Goal: Task Accomplishment & Management: Manage account settings

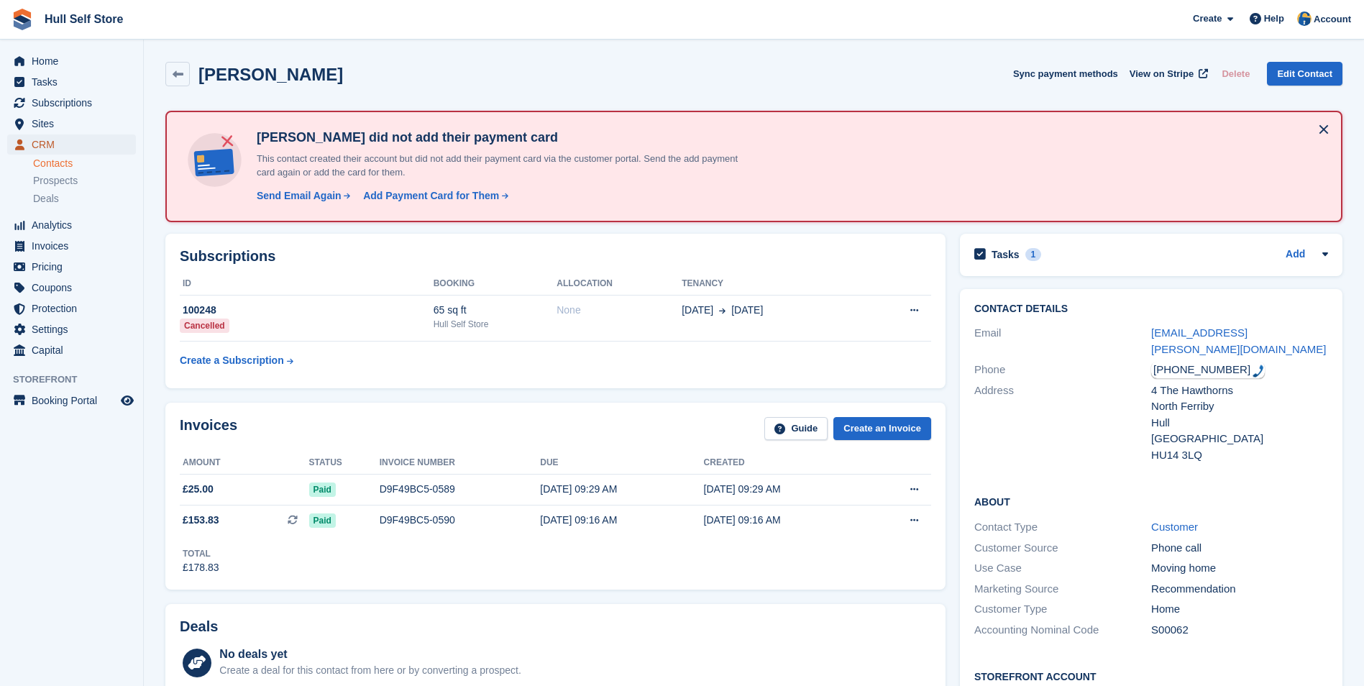
click at [101, 145] on span "CRM" at bounding box center [75, 144] width 86 height 20
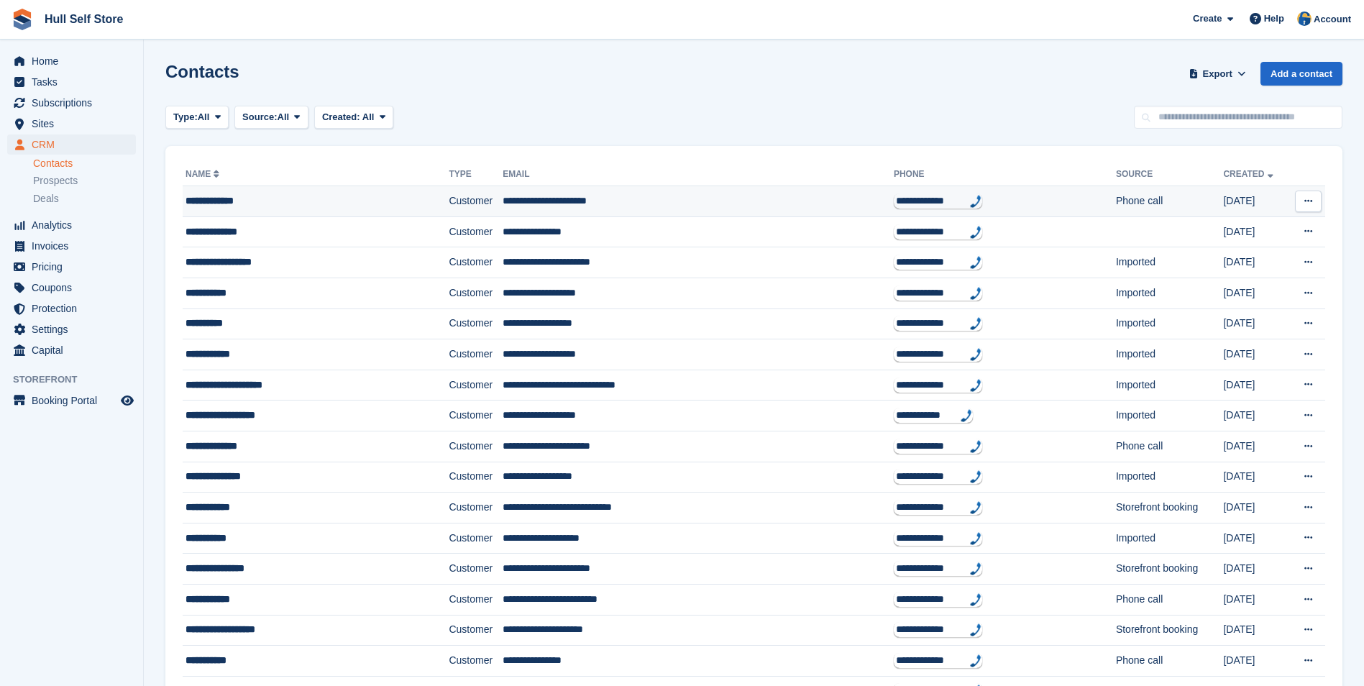
click at [278, 188] on td "**********" at bounding box center [316, 201] width 266 height 31
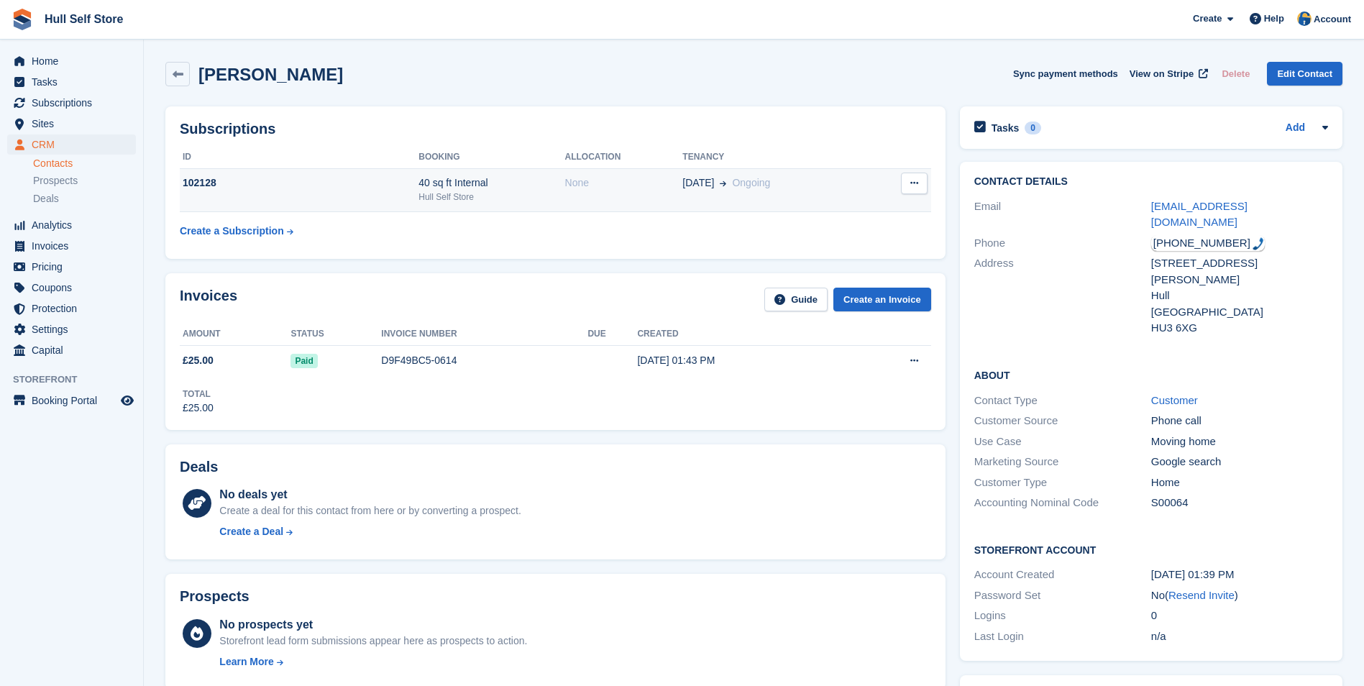
click at [706, 201] on td "22 Aug Ongoing" at bounding box center [774, 190] width 185 height 44
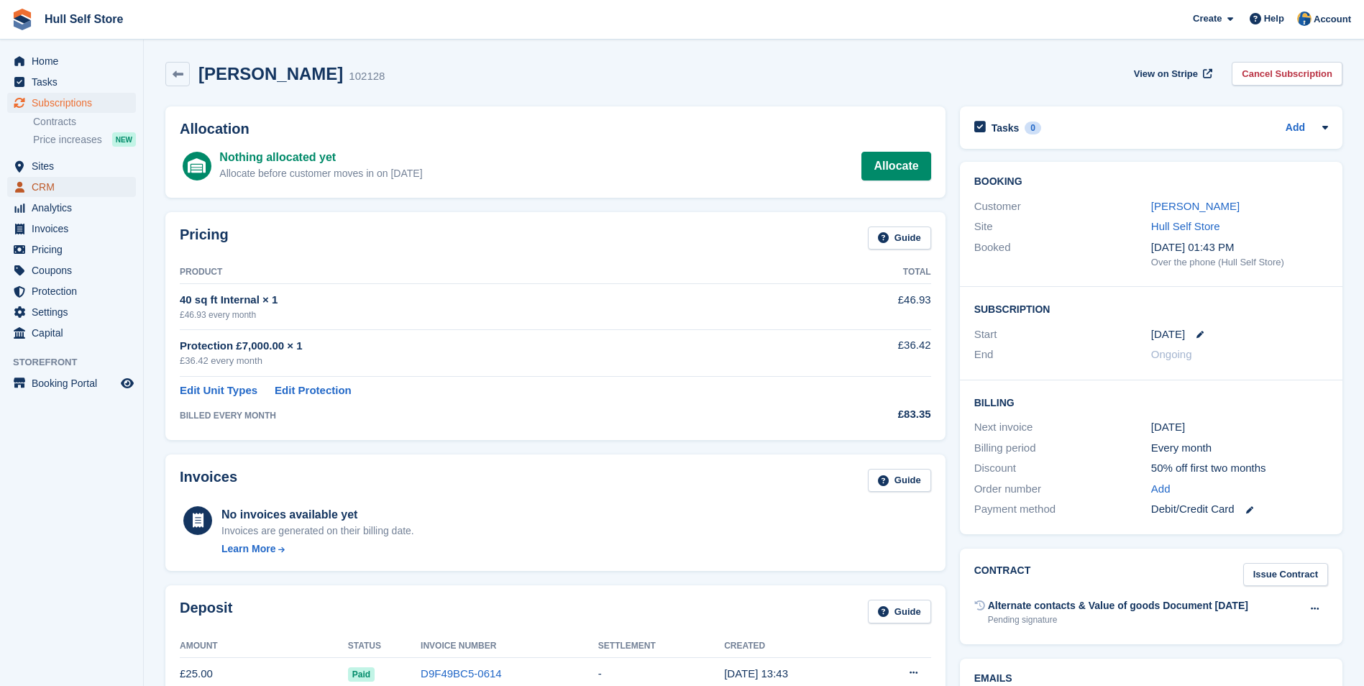
click at [85, 189] on span "CRM" at bounding box center [75, 187] width 86 height 20
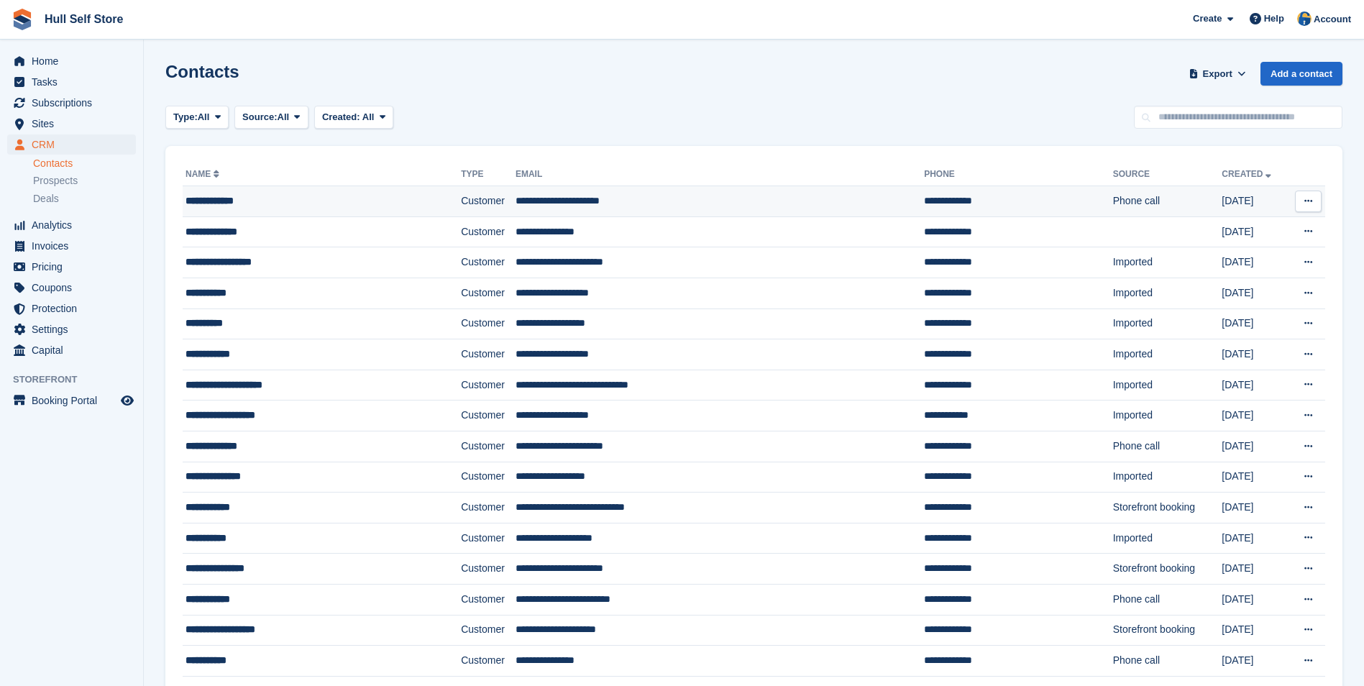
click at [340, 205] on div "**********" at bounding box center [296, 200] width 220 height 15
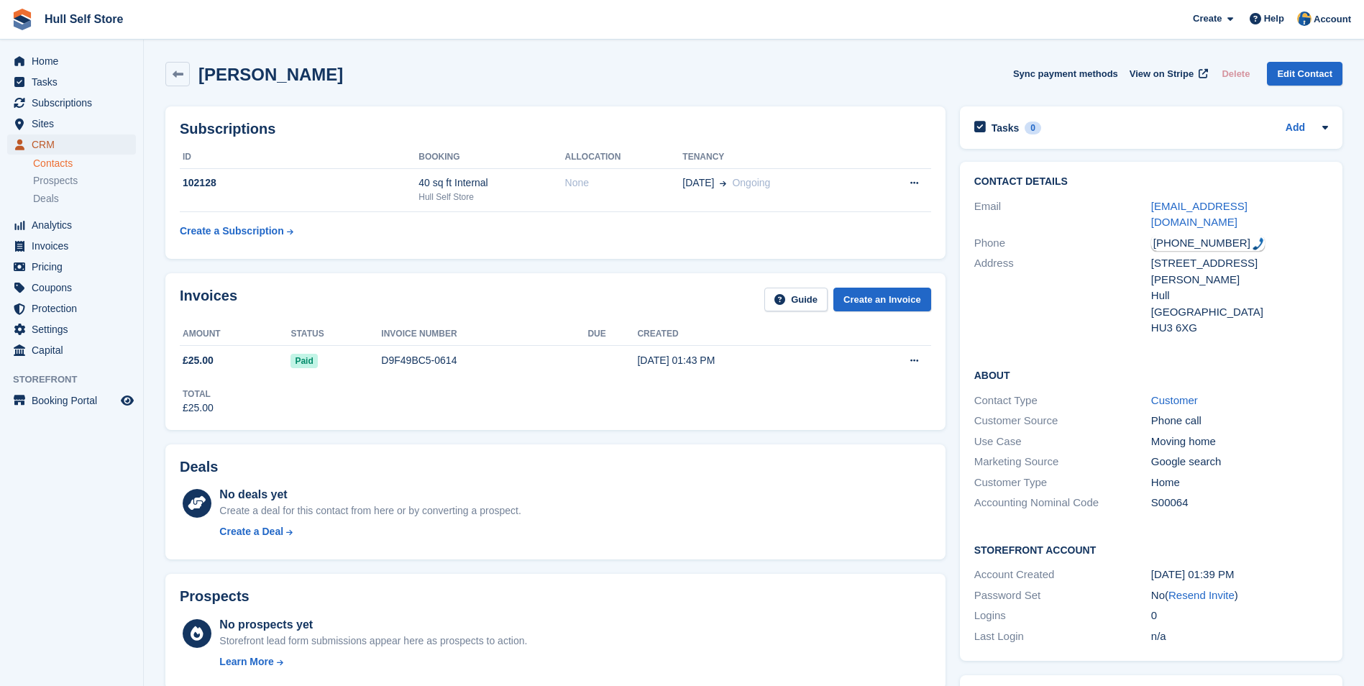
click at [100, 143] on span "CRM" at bounding box center [75, 144] width 86 height 20
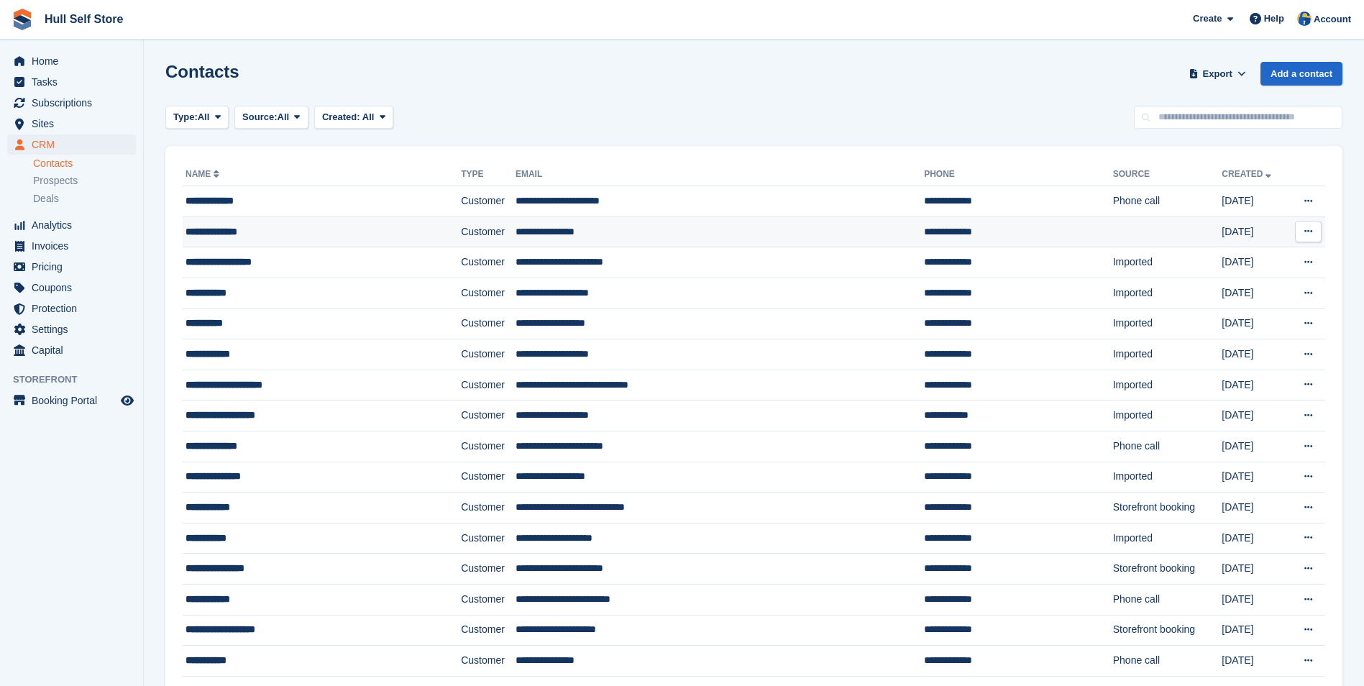
click at [219, 222] on td "**********" at bounding box center [322, 231] width 278 height 31
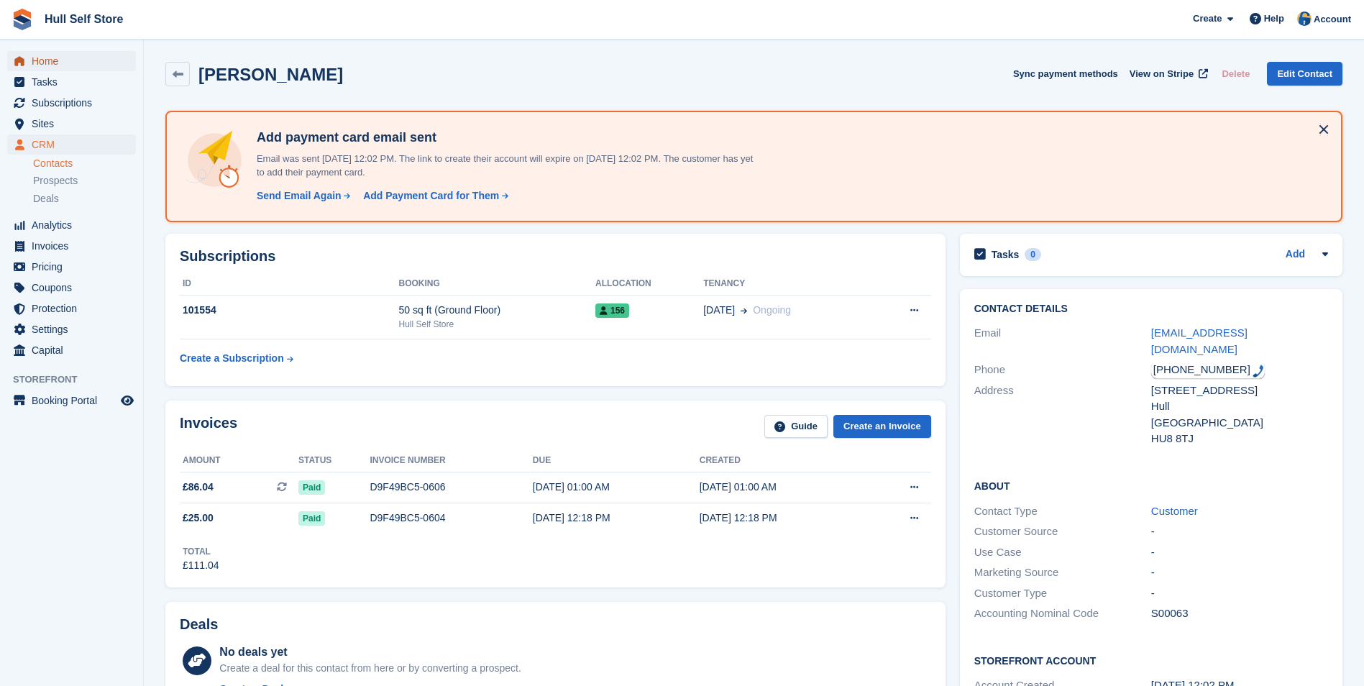
click at [105, 64] on span "Home" at bounding box center [75, 61] width 86 height 20
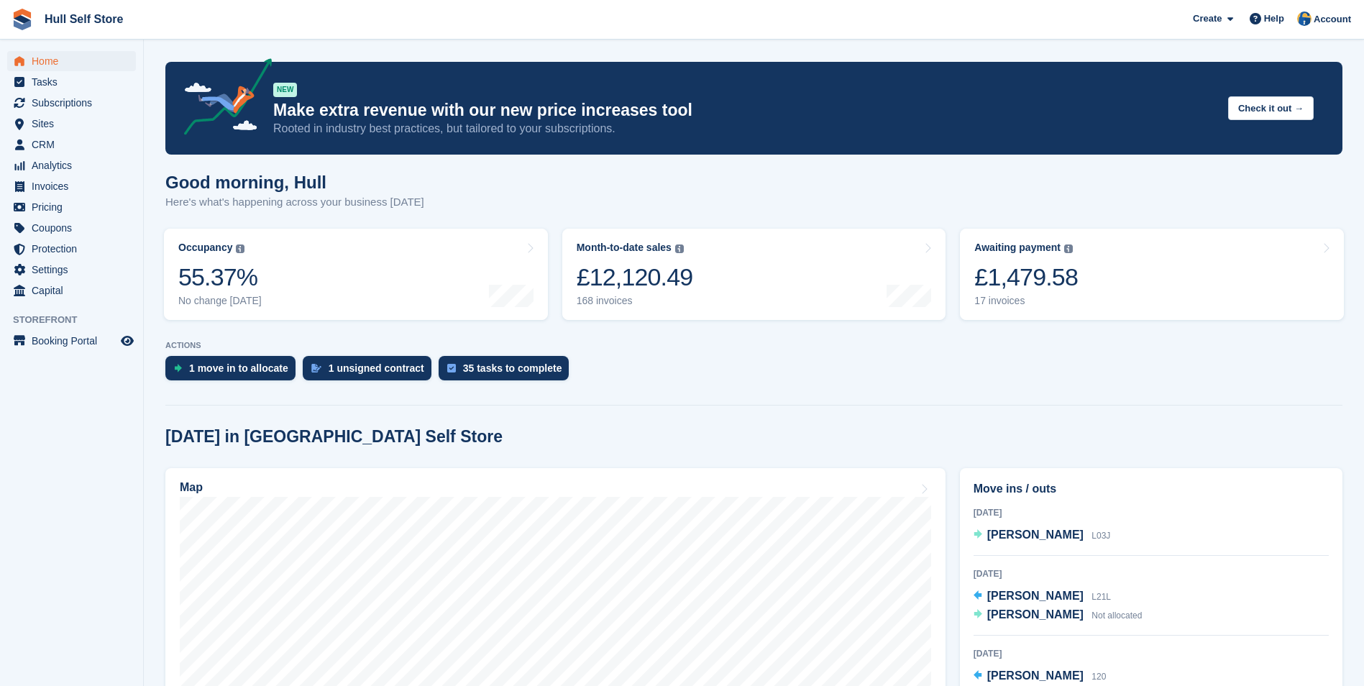
scroll to position [640, 0]
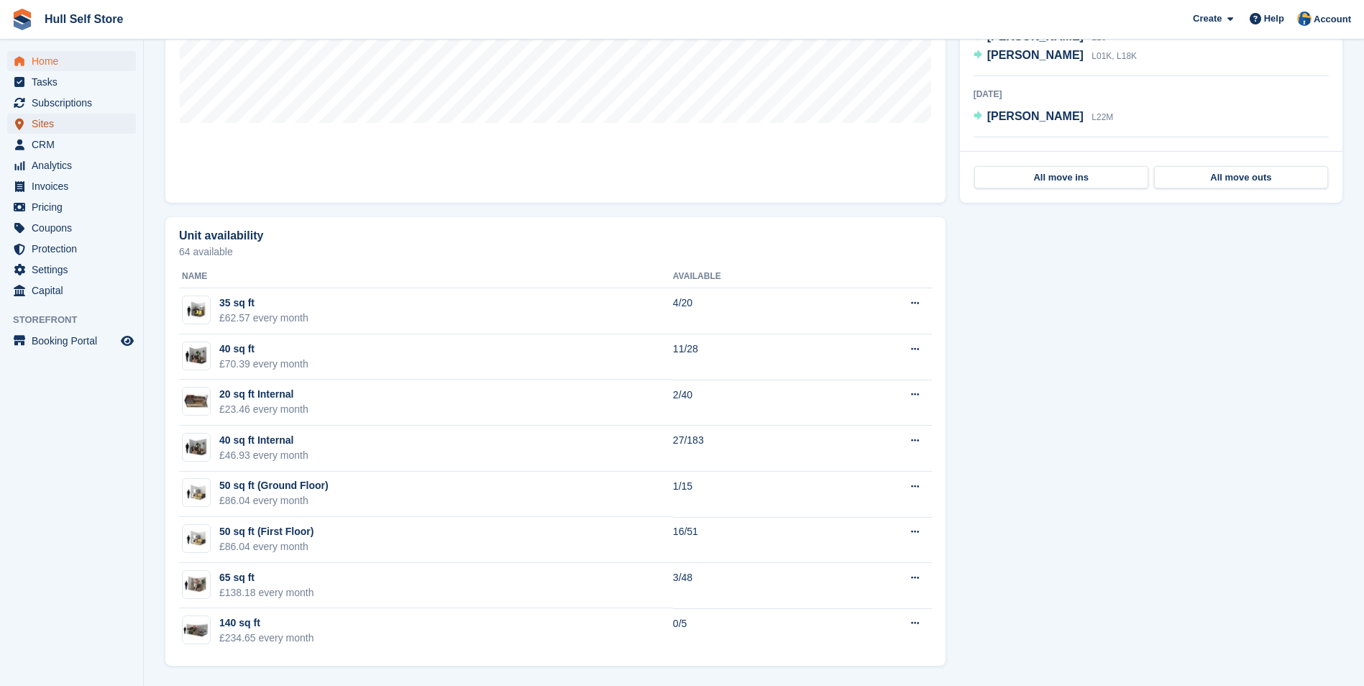
click at [88, 133] on span "Sites" at bounding box center [75, 124] width 86 height 20
click at [87, 140] on span "CRM" at bounding box center [75, 144] width 86 height 20
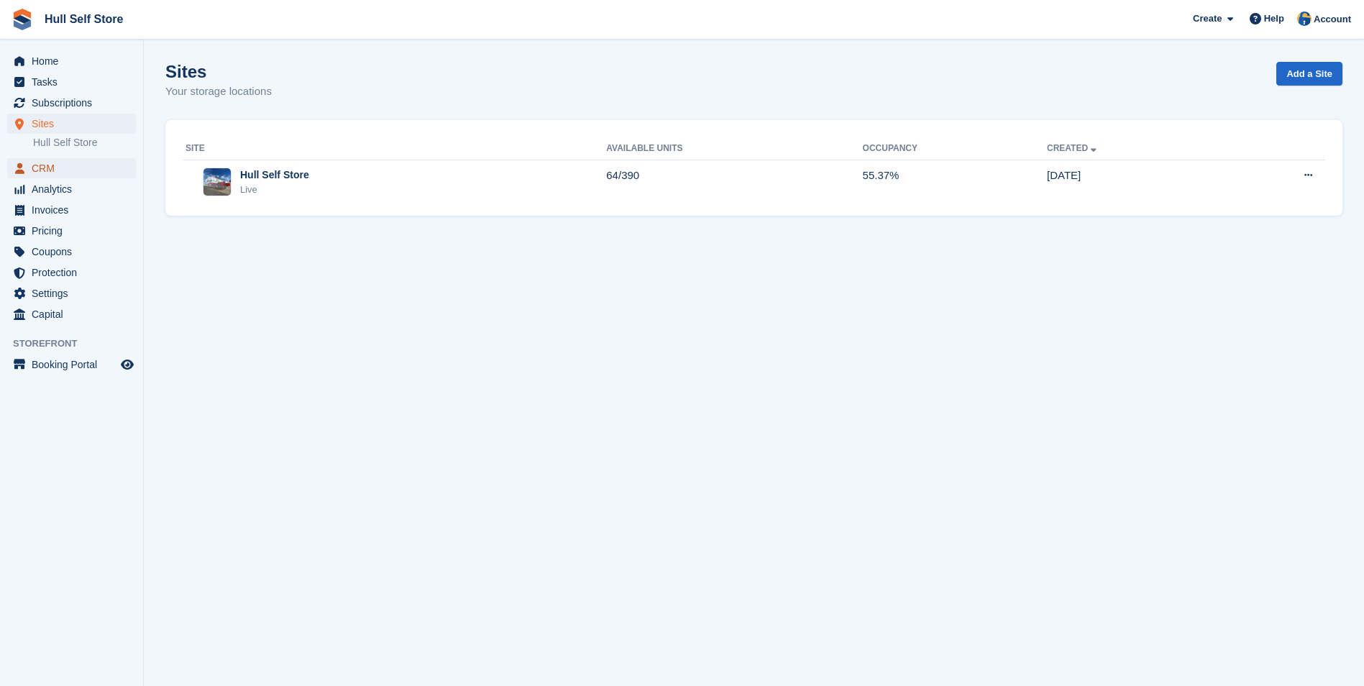
click at [65, 164] on span "CRM" at bounding box center [75, 168] width 86 height 20
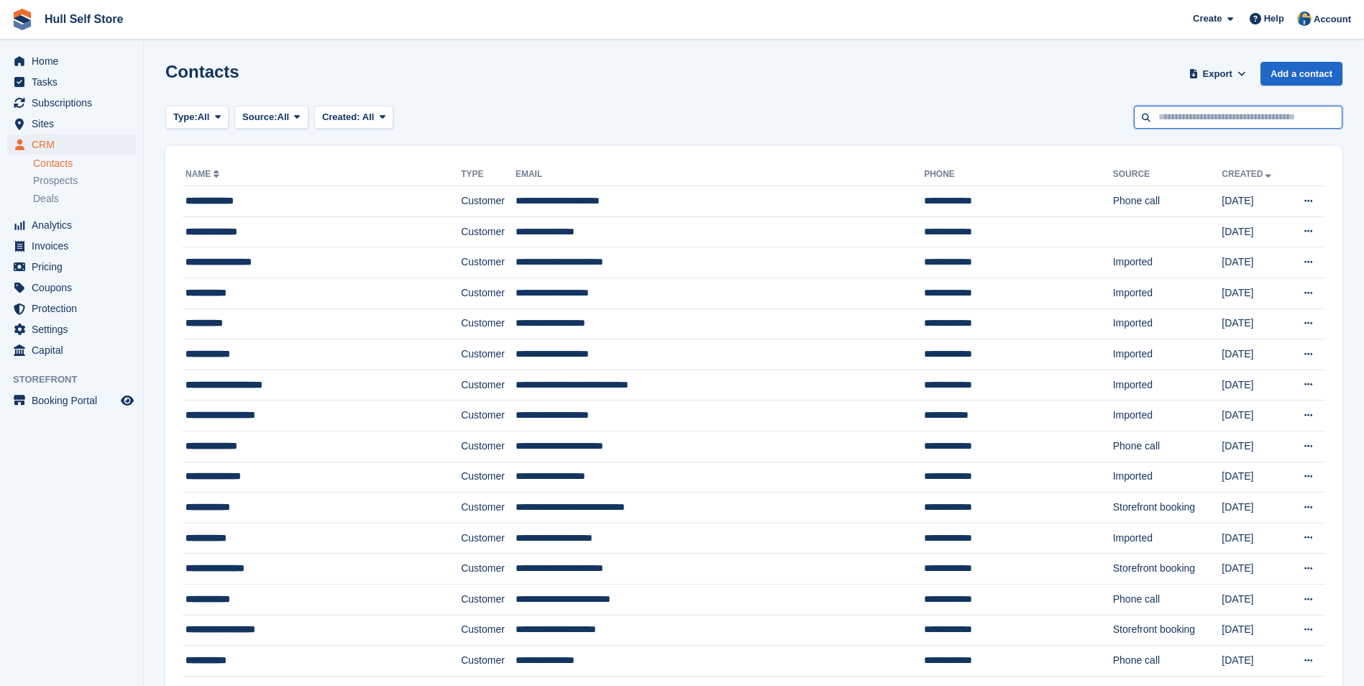
click at [1274, 121] on input "text" at bounding box center [1238, 118] width 209 height 24
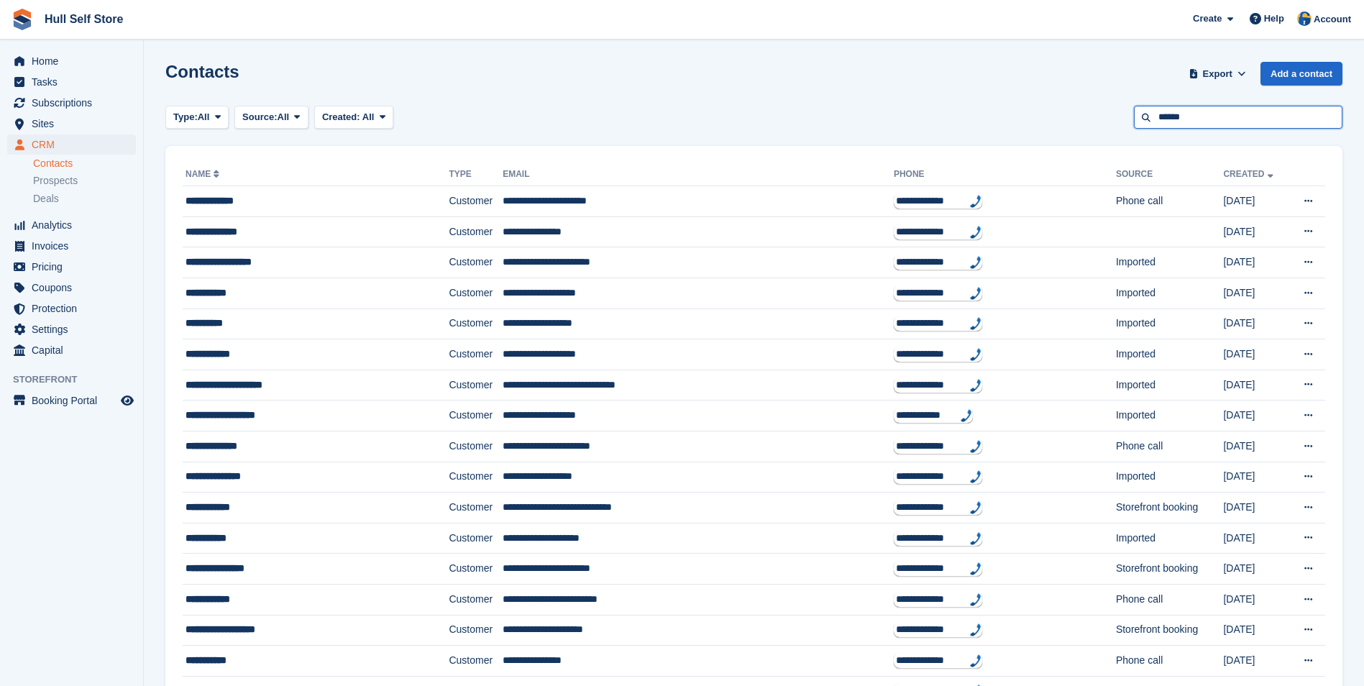
type input "******"
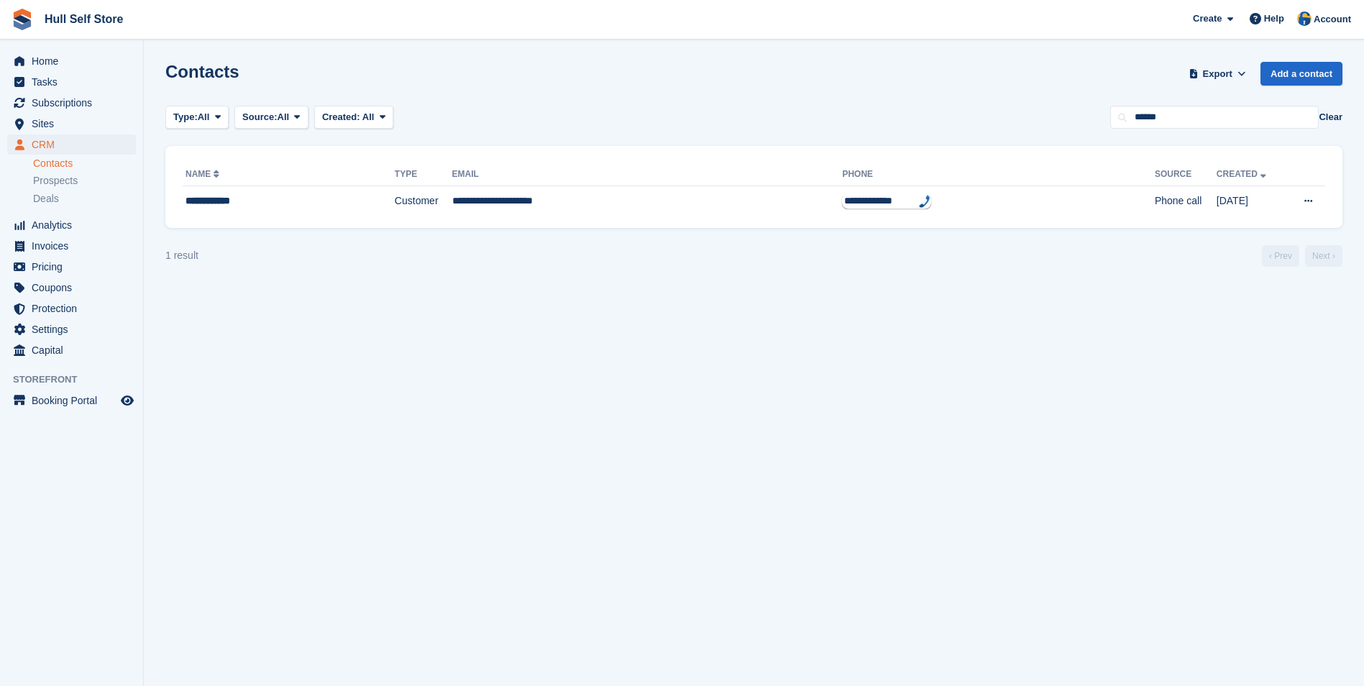
click at [587, 219] on div "**********" at bounding box center [753, 187] width 1177 height 82
click at [589, 201] on td "**********" at bounding box center [647, 201] width 390 height 30
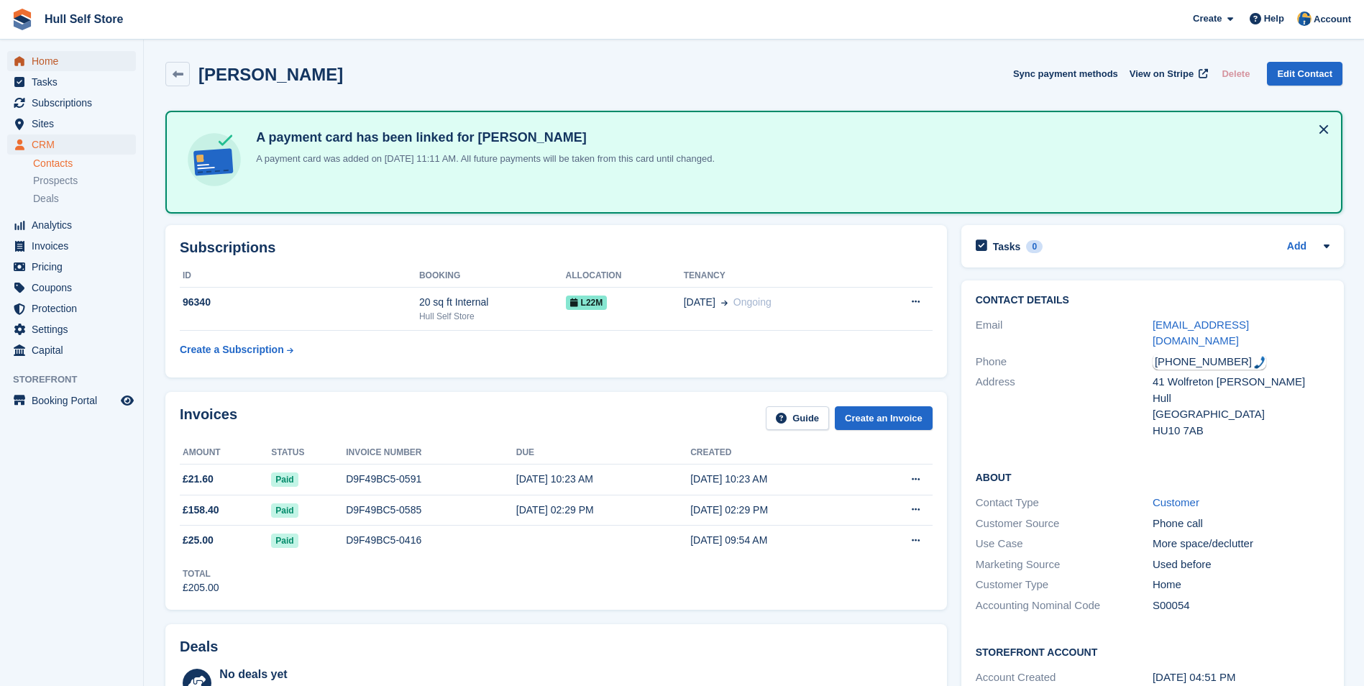
click at [91, 60] on span "Home" at bounding box center [75, 61] width 86 height 20
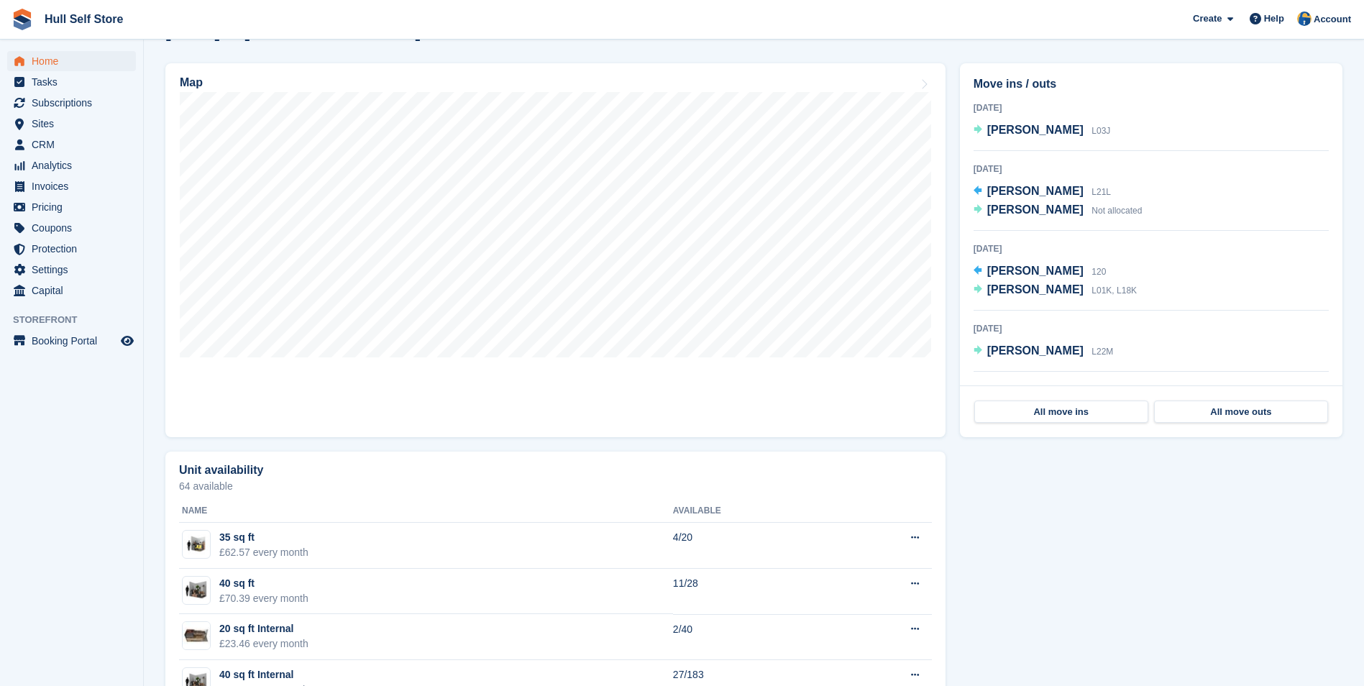
scroll to position [352, 0]
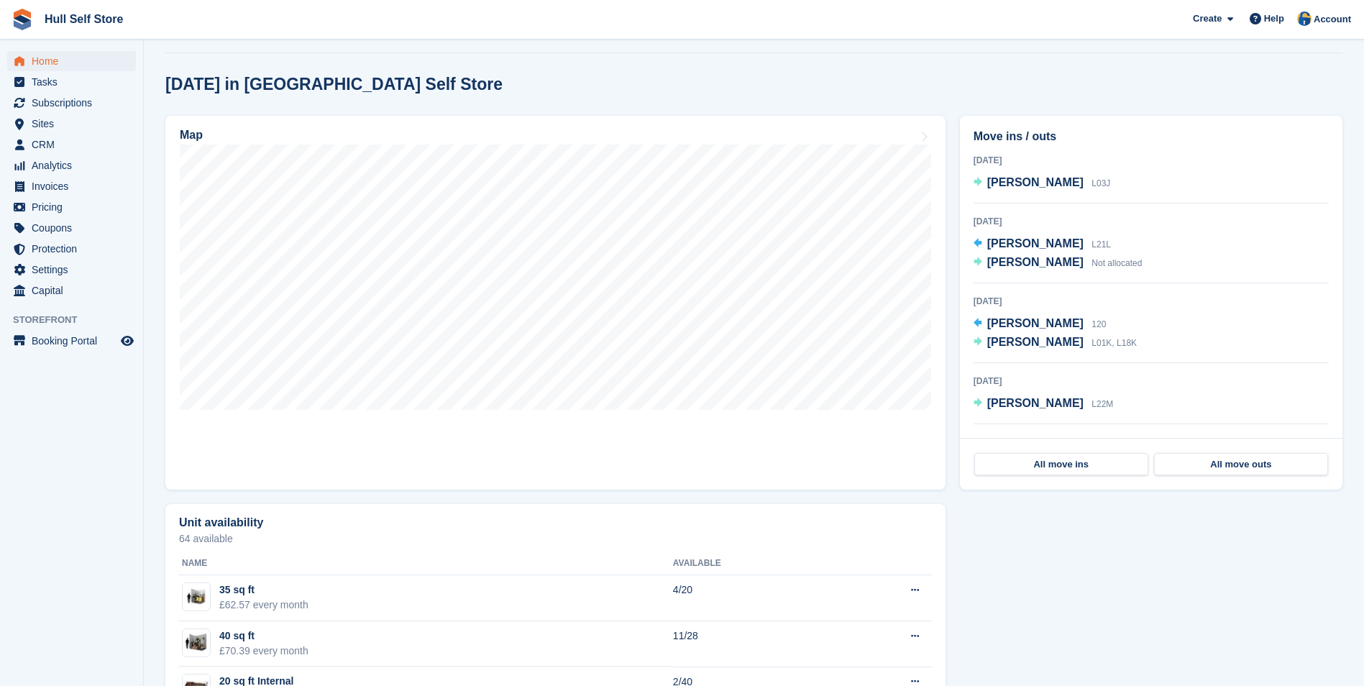
scroll to position [352, 0]
click at [110, 144] on span "CRM" at bounding box center [75, 144] width 86 height 20
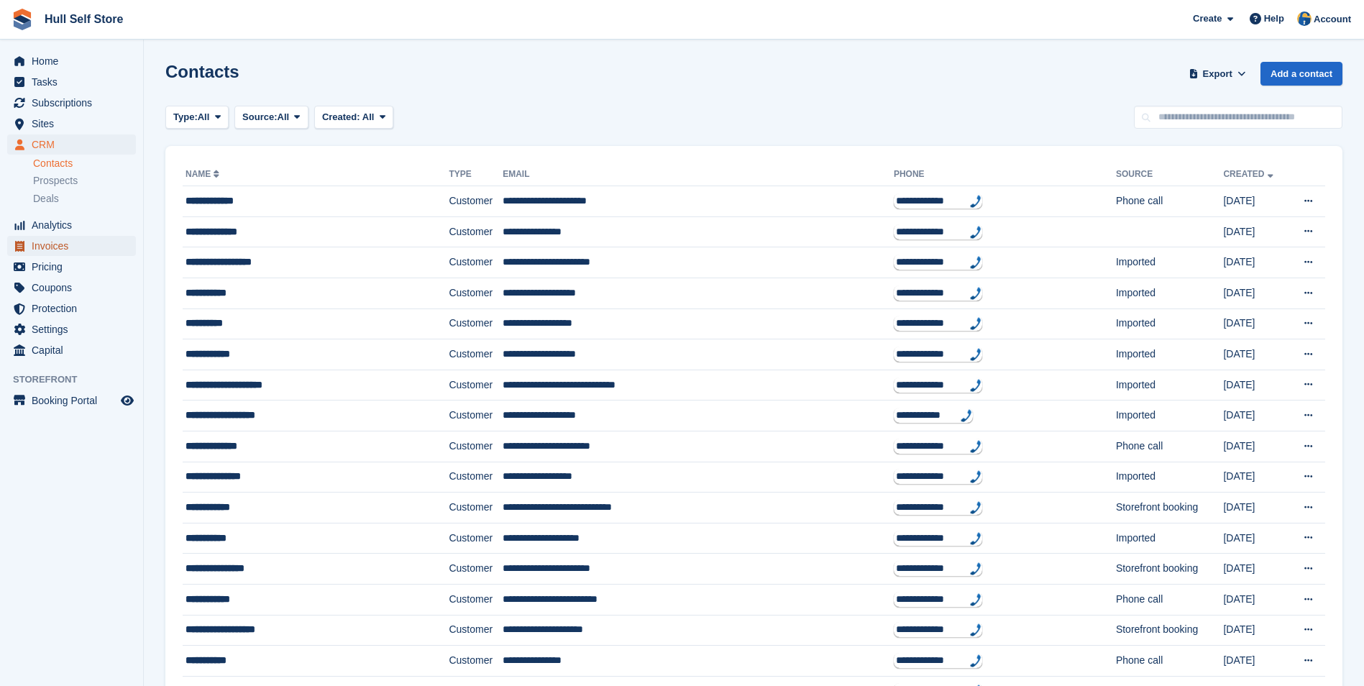
click at [81, 250] on span "Invoices" at bounding box center [75, 246] width 86 height 20
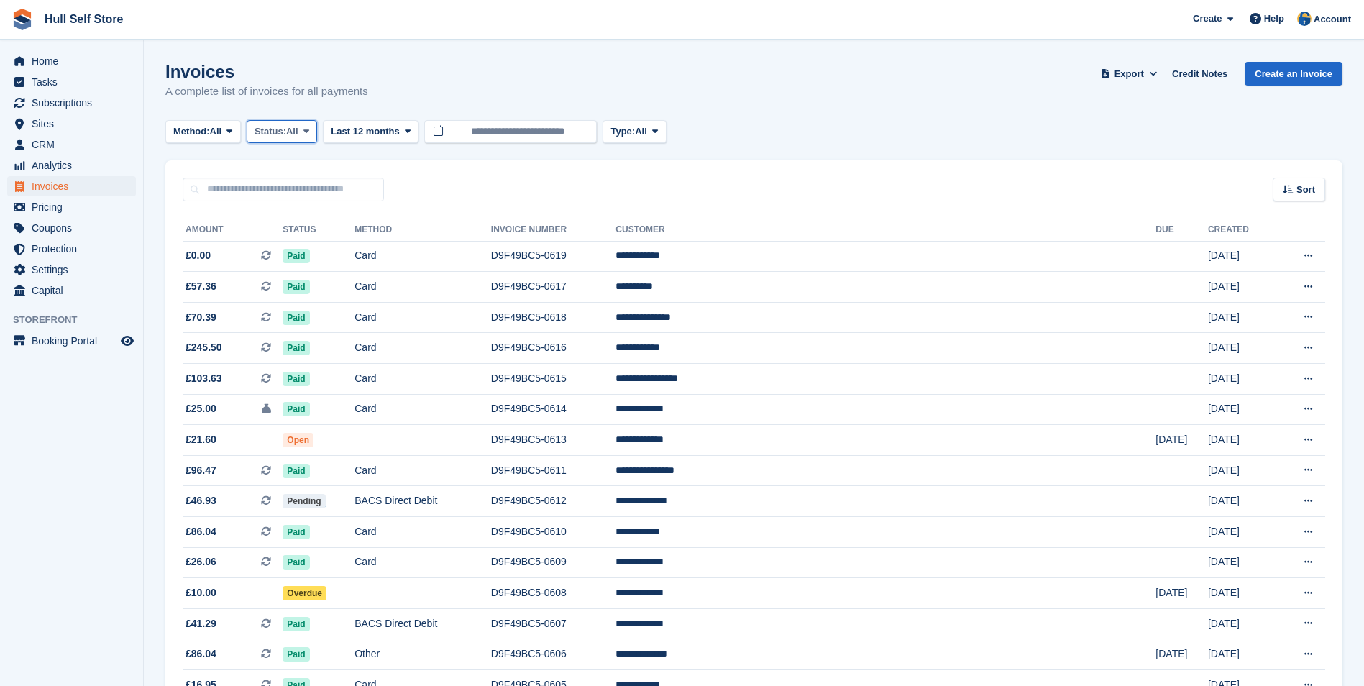
click at [306, 134] on span at bounding box center [307, 132] width 12 height 12
click at [294, 239] on link "Open" at bounding box center [315, 243] width 125 height 26
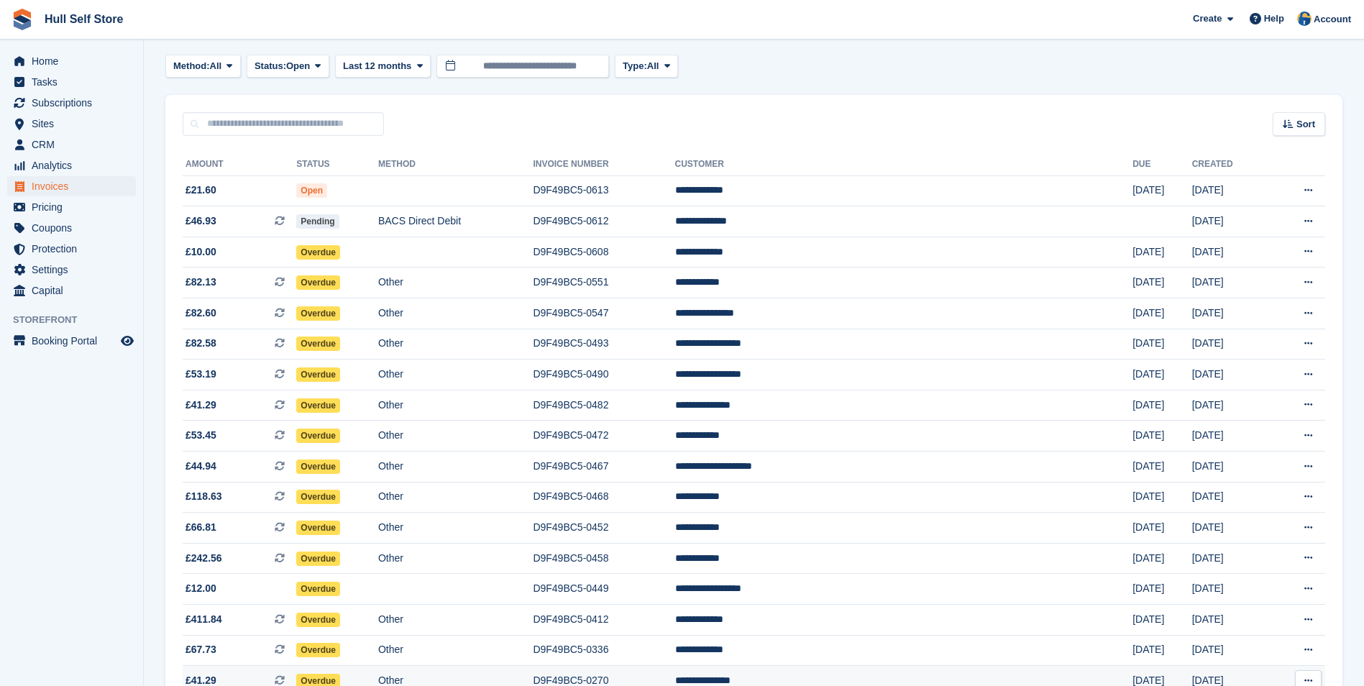
scroll to position [72, 0]
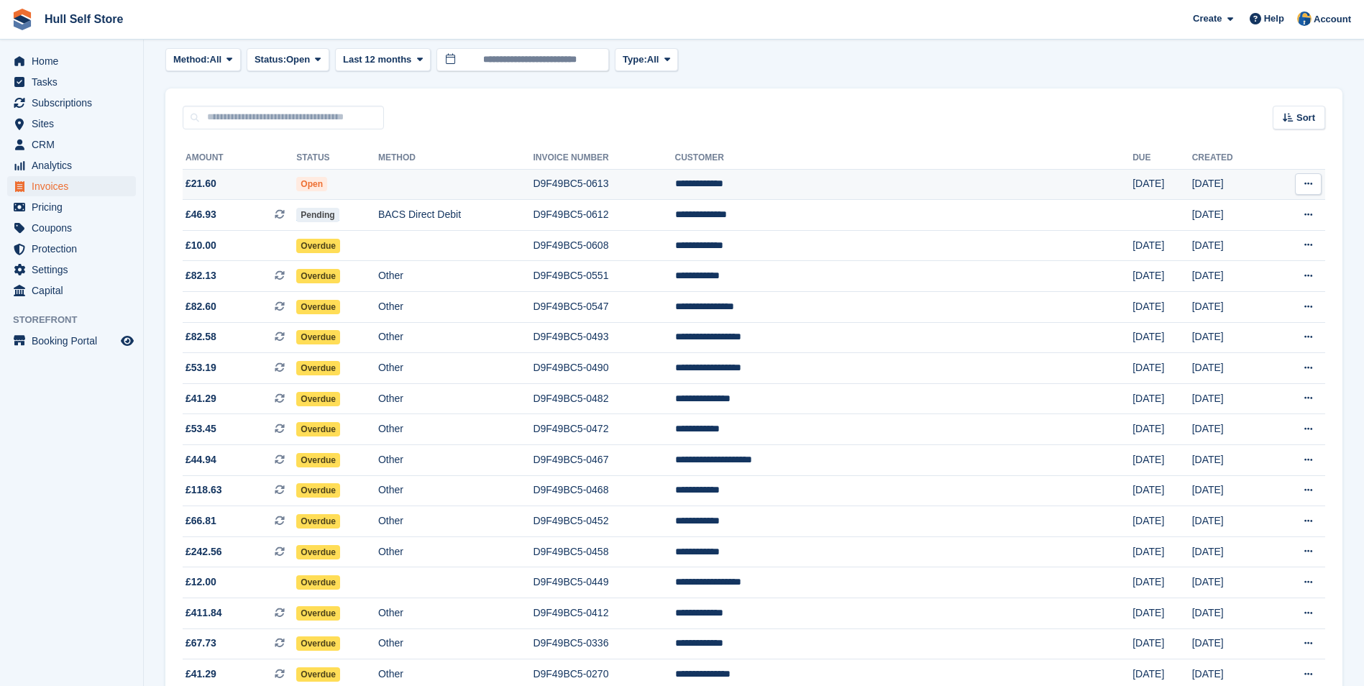
click at [675, 179] on td "D9F49BC5-0613" at bounding box center [604, 184] width 142 height 31
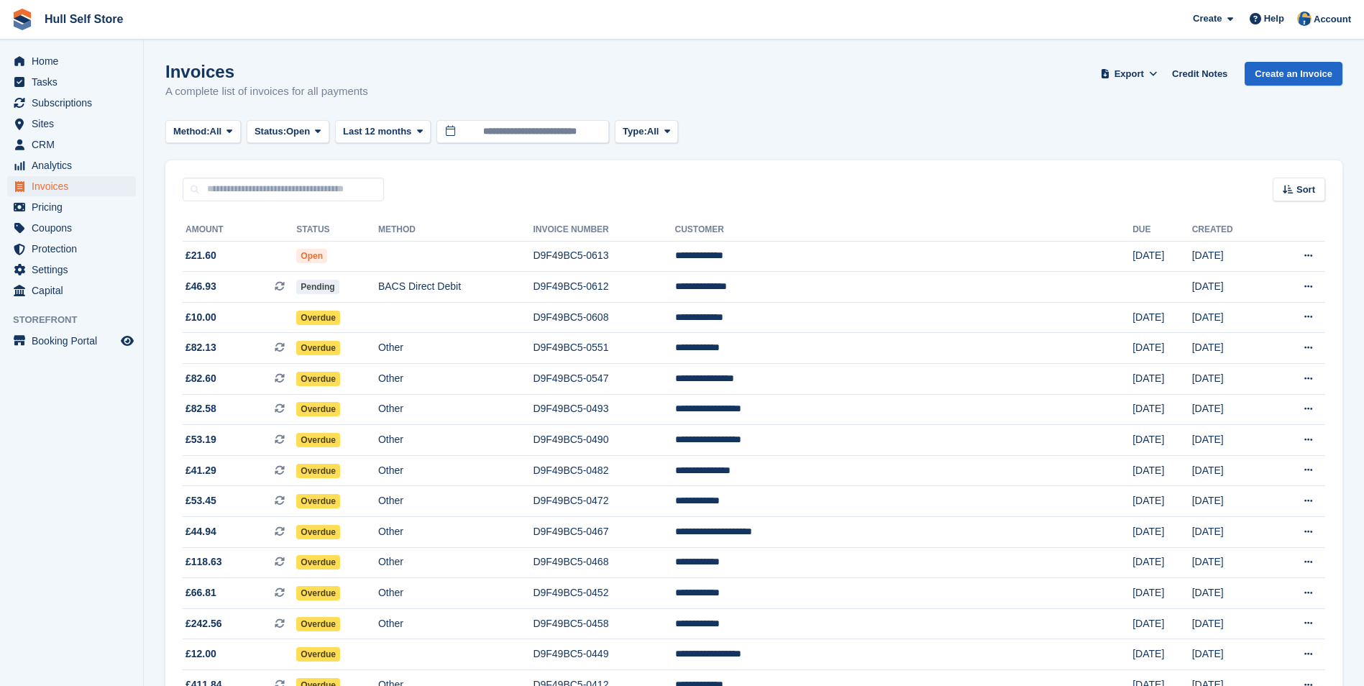
scroll to position [72, 0]
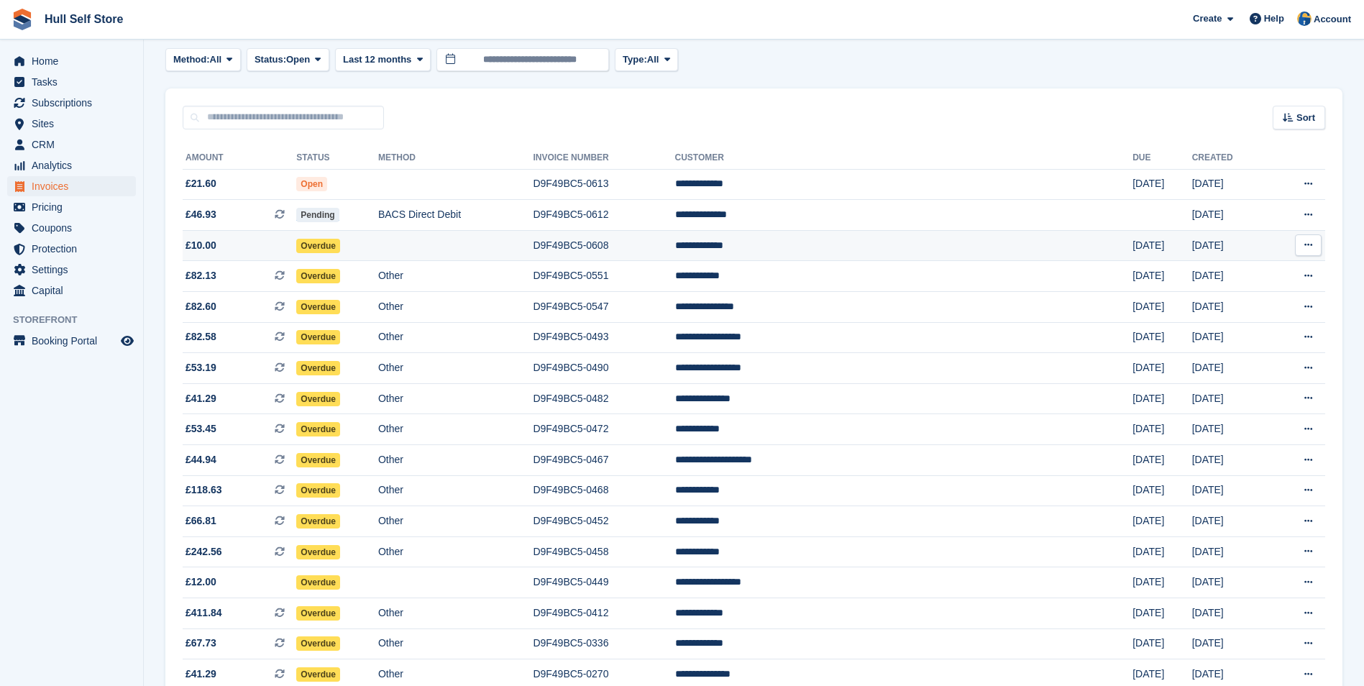
click at [675, 247] on td "D9F49BC5-0608" at bounding box center [604, 245] width 142 height 31
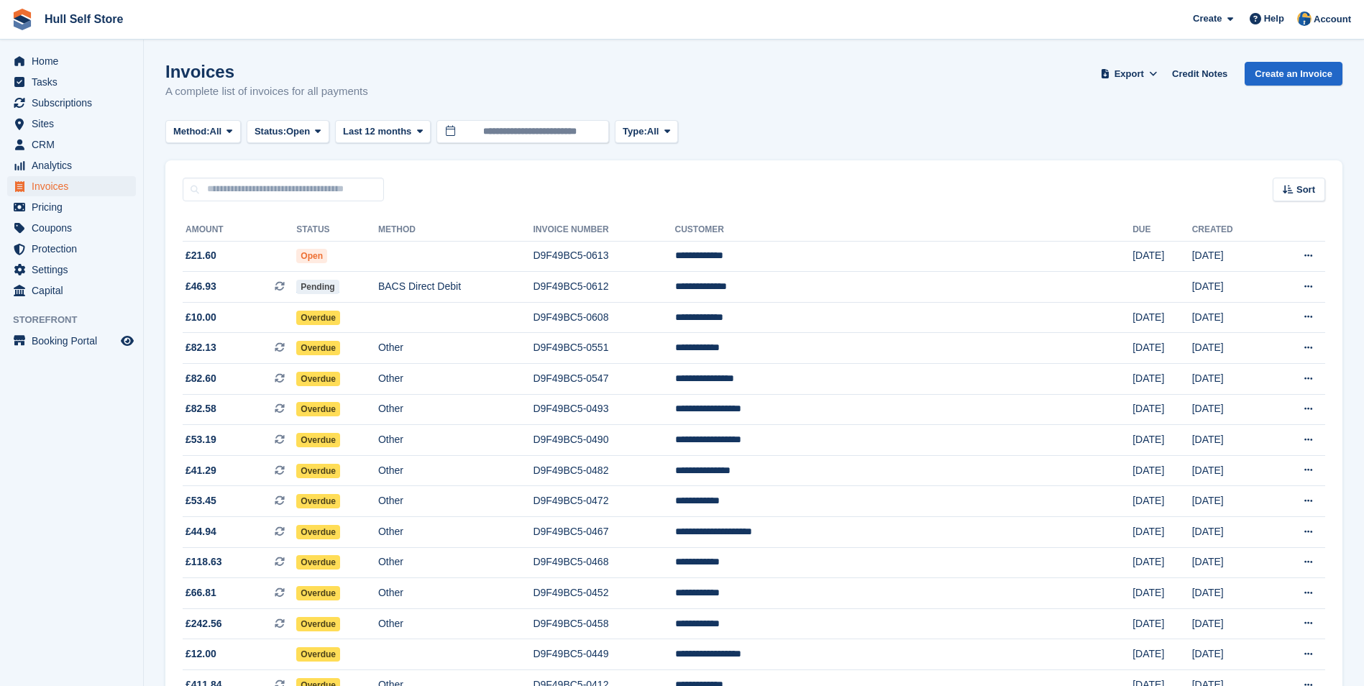
scroll to position [72, 0]
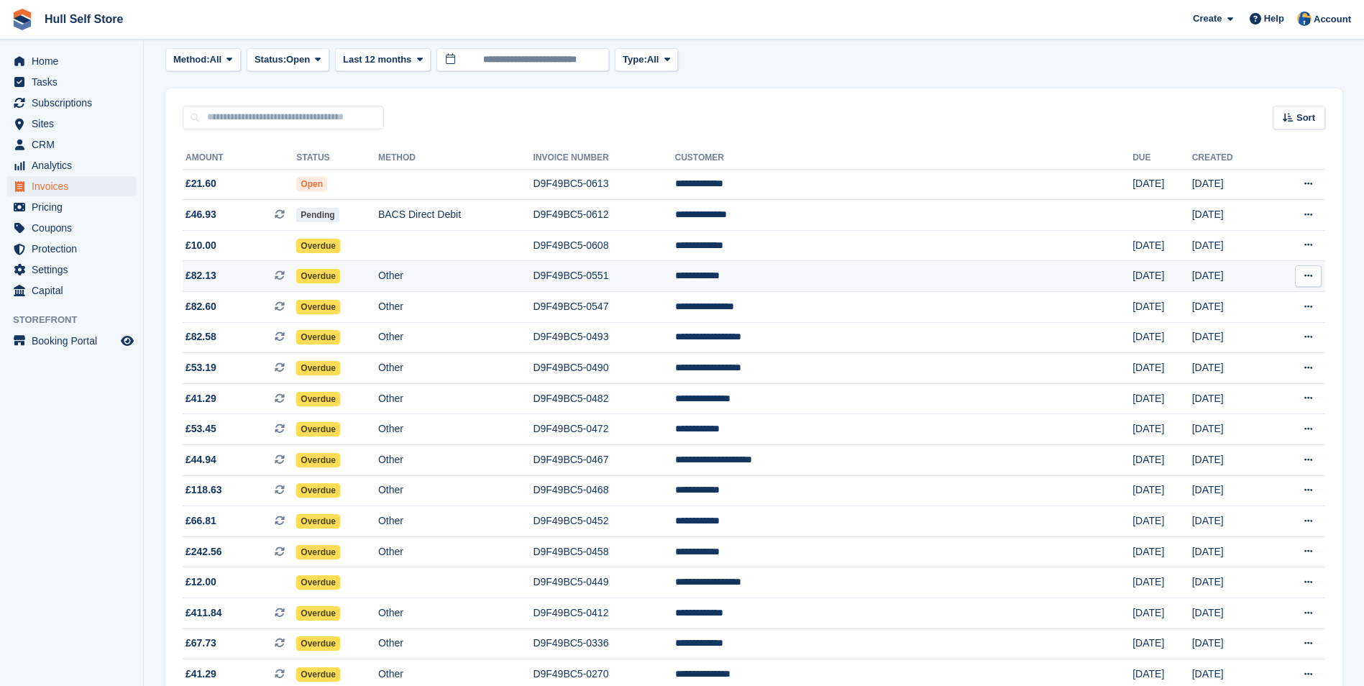
click at [662, 278] on td "D9F49BC5-0551" at bounding box center [604, 276] width 142 height 31
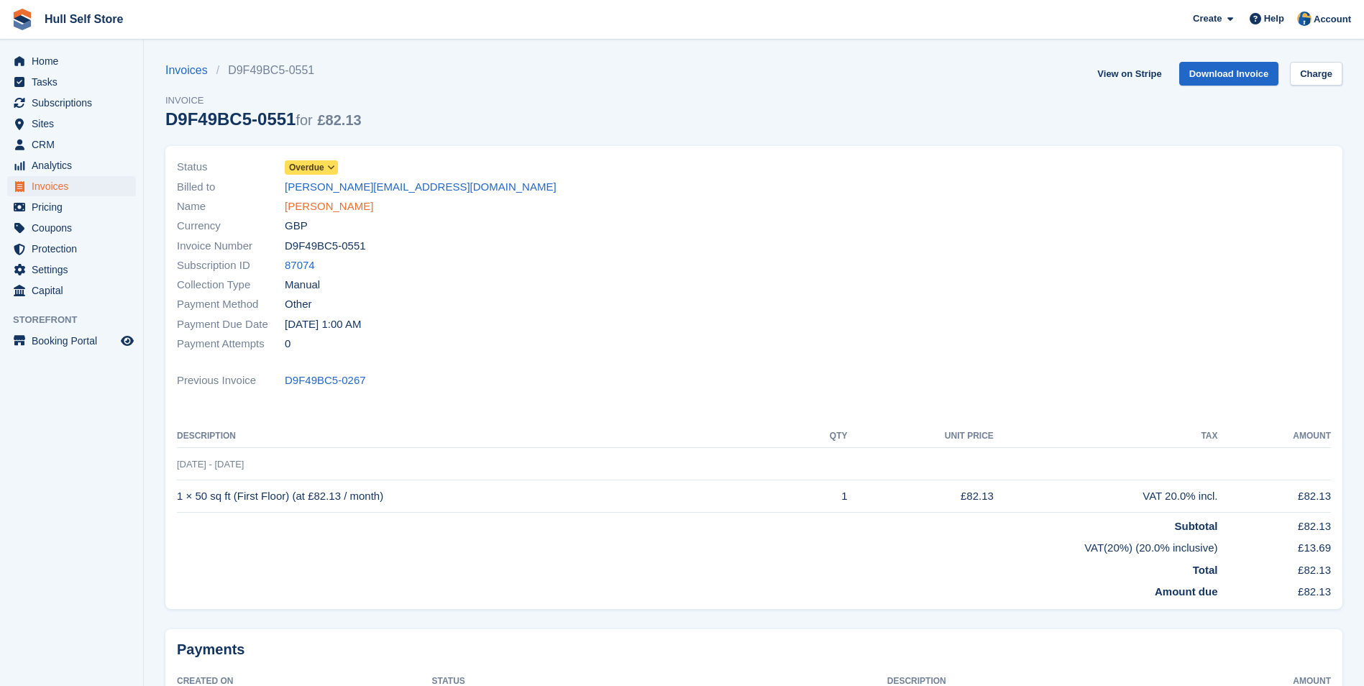
click at [329, 206] on link "[PERSON_NAME]" at bounding box center [329, 206] width 88 height 17
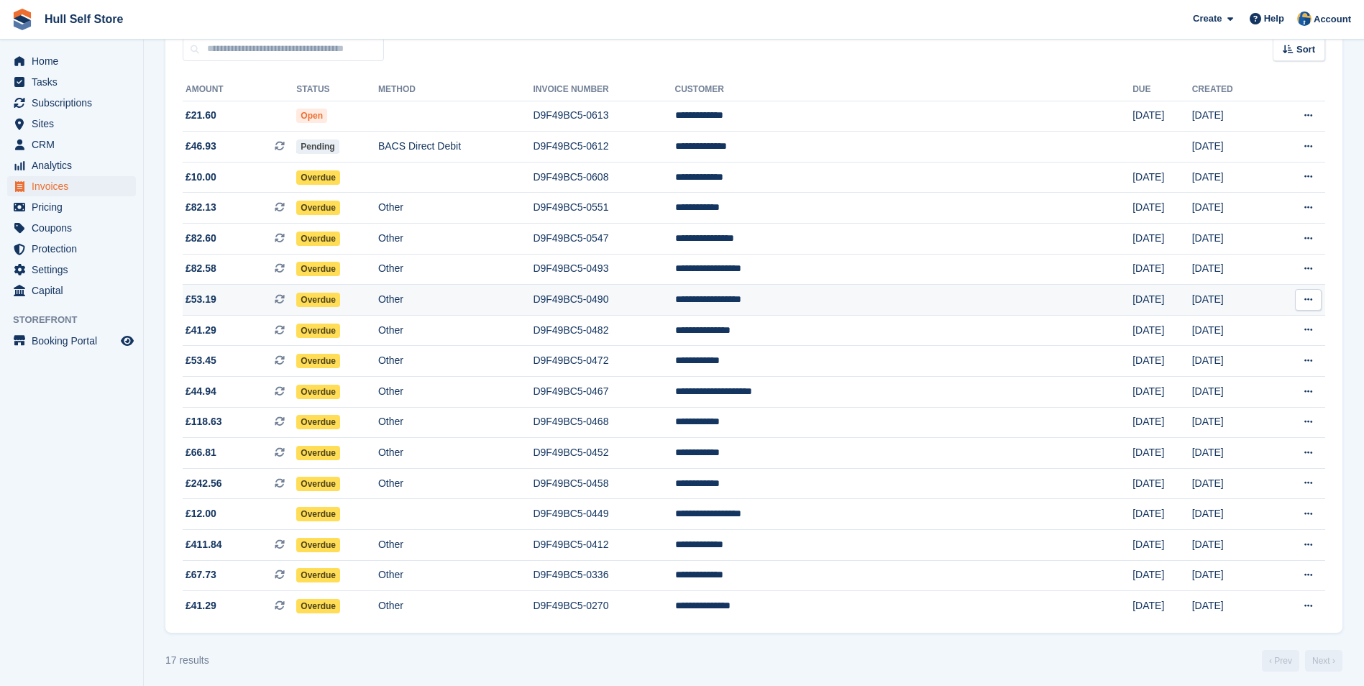
scroll to position [147, 0]
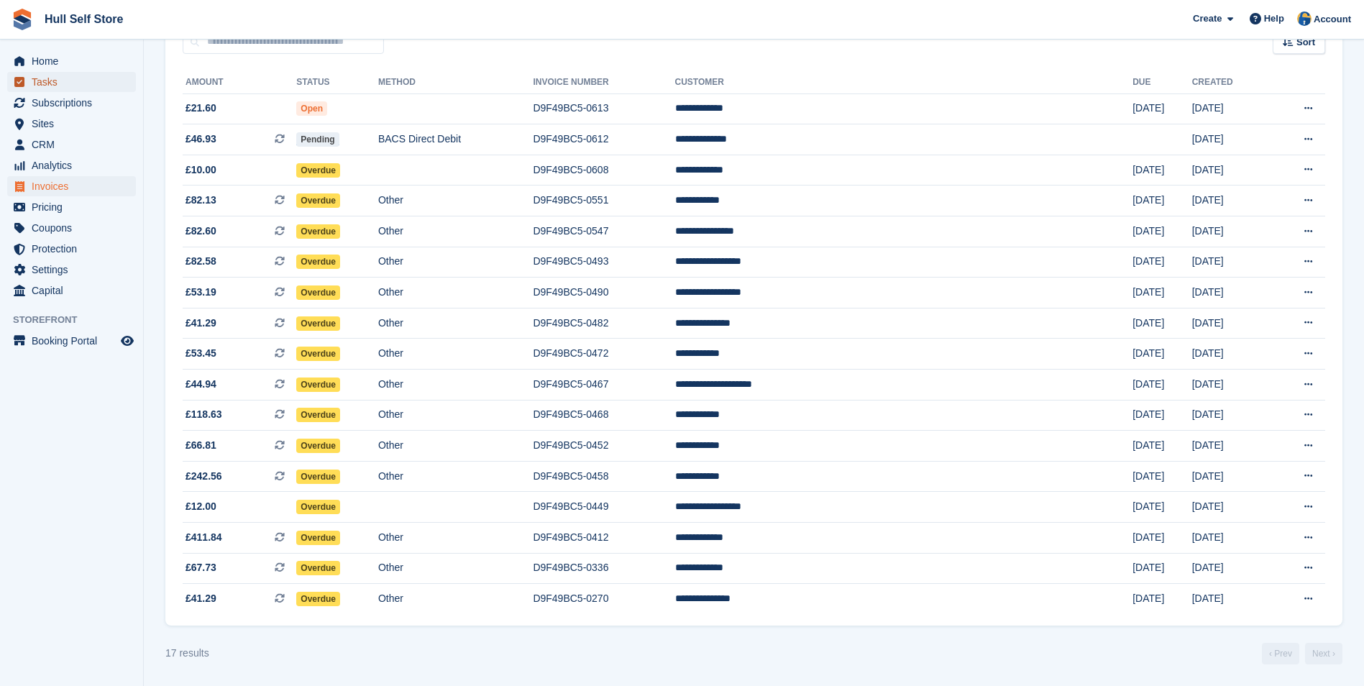
click at [61, 74] on span "Tasks" at bounding box center [75, 82] width 86 height 20
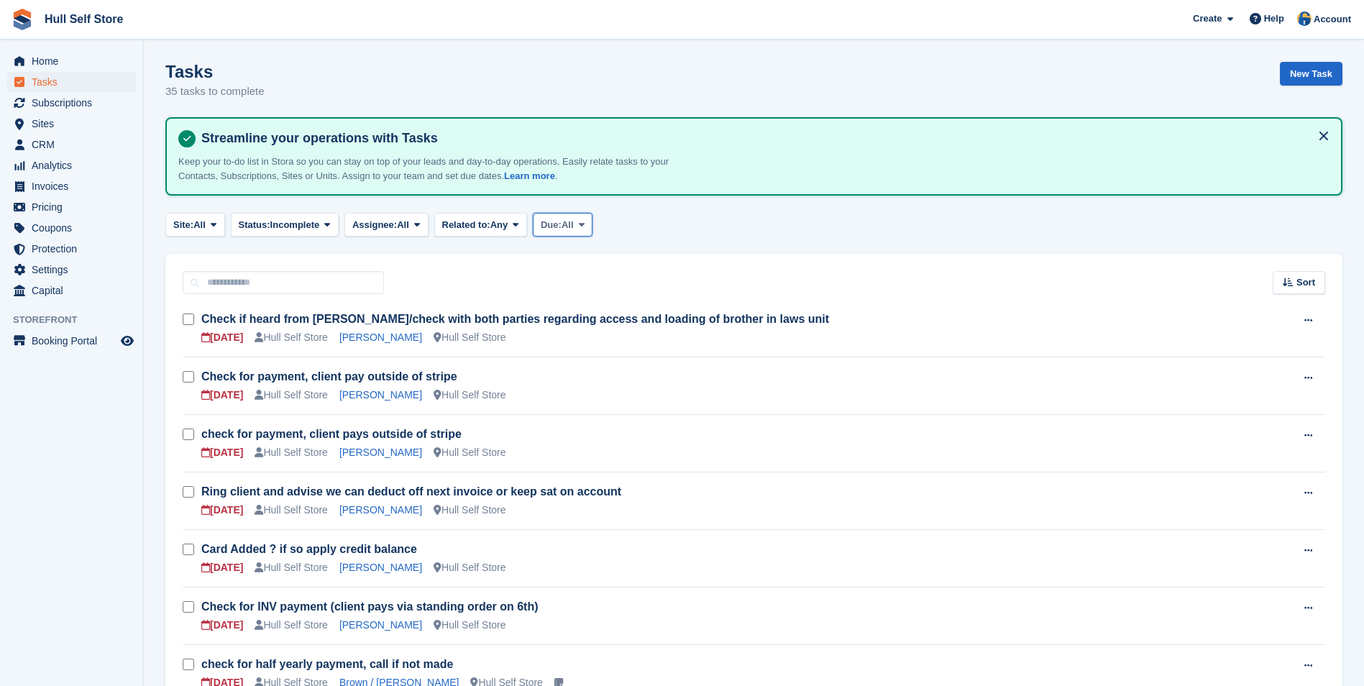
click at [589, 215] on button "Due: All" at bounding box center [563, 225] width 60 height 24
click at [583, 280] on link "Overdue" at bounding box center [601, 285] width 125 height 26
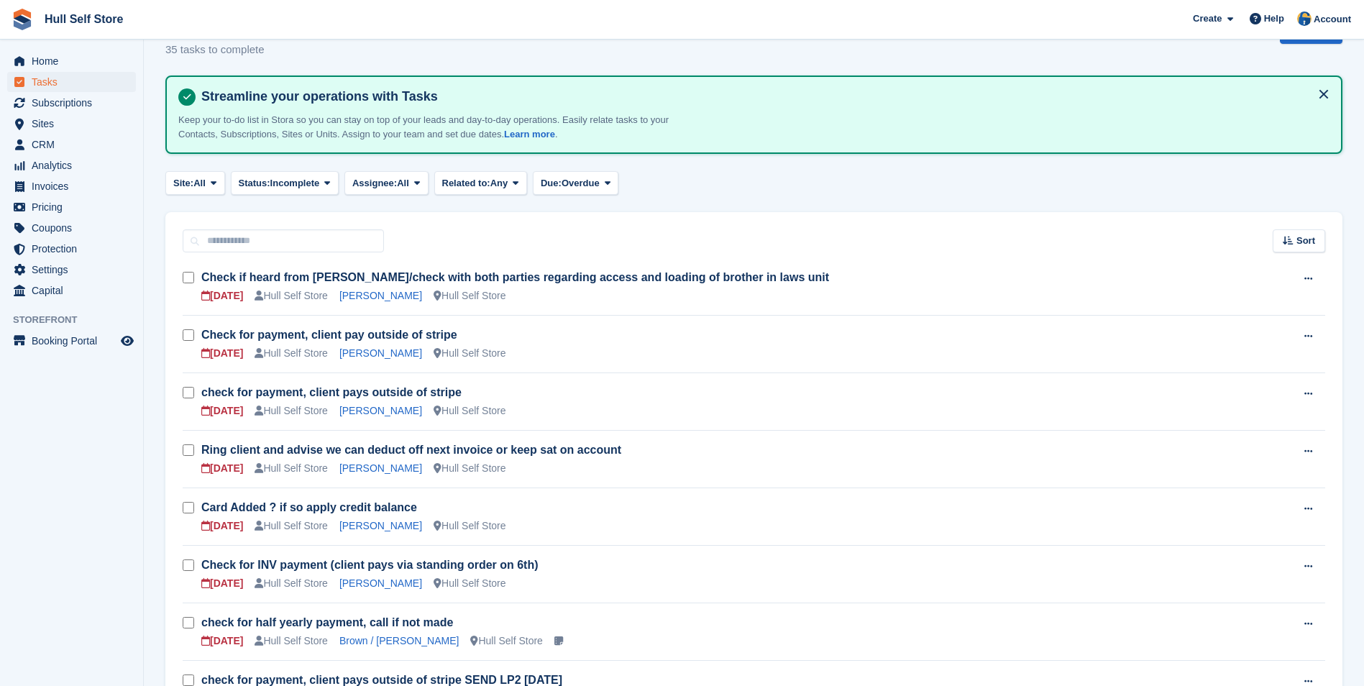
scroll to position [39, 0]
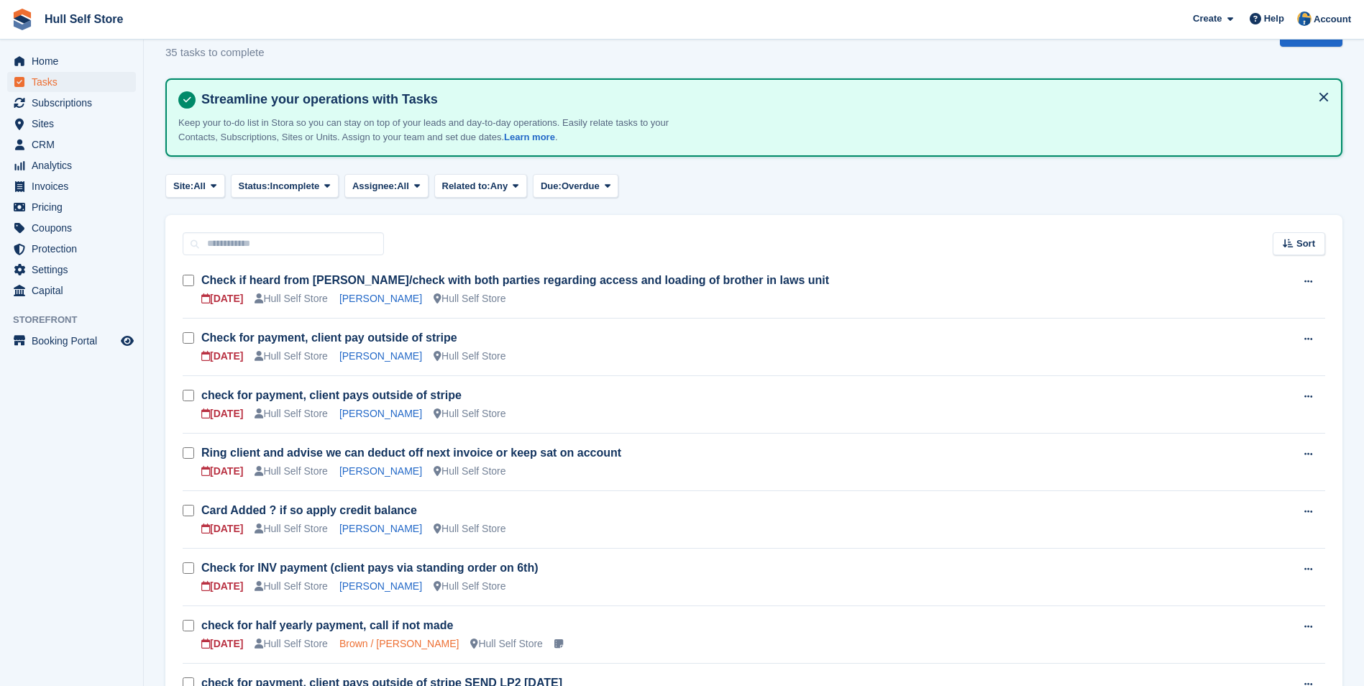
click at [360, 641] on link "Brown / Scott" at bounding box center [399, 644] width 120 height 12
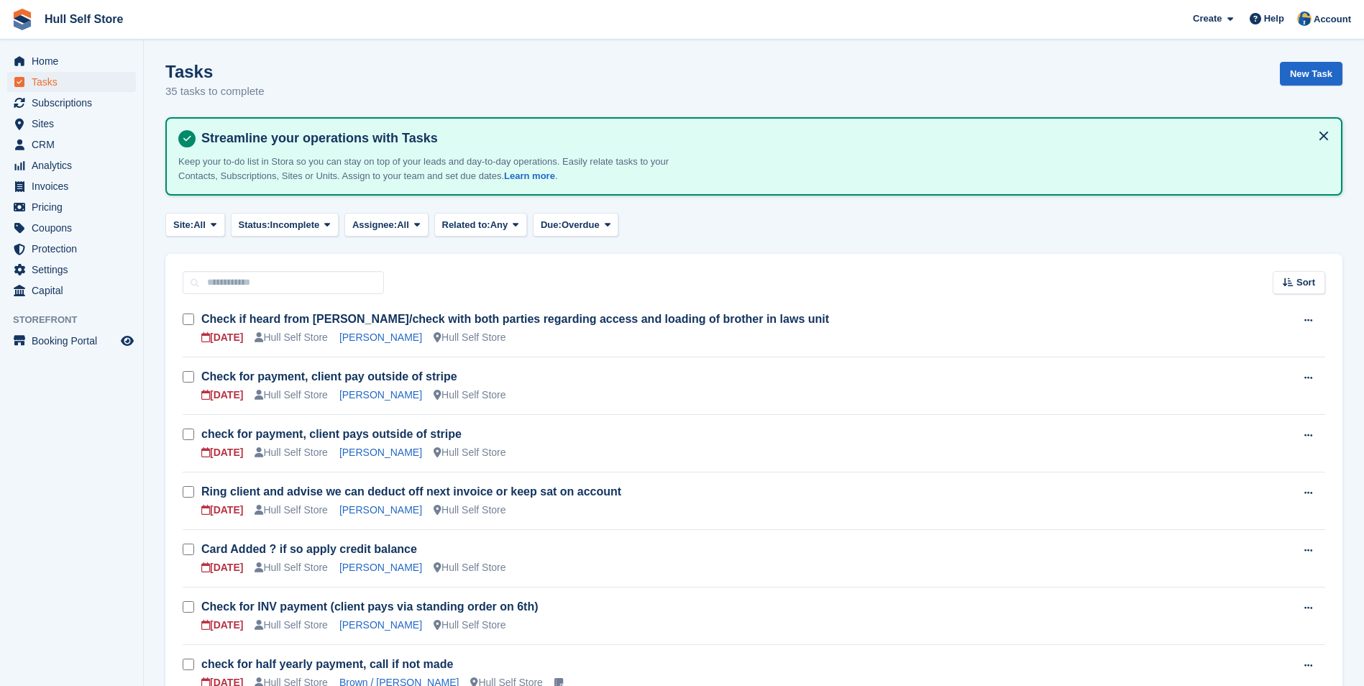
scroll to position [39, 0]
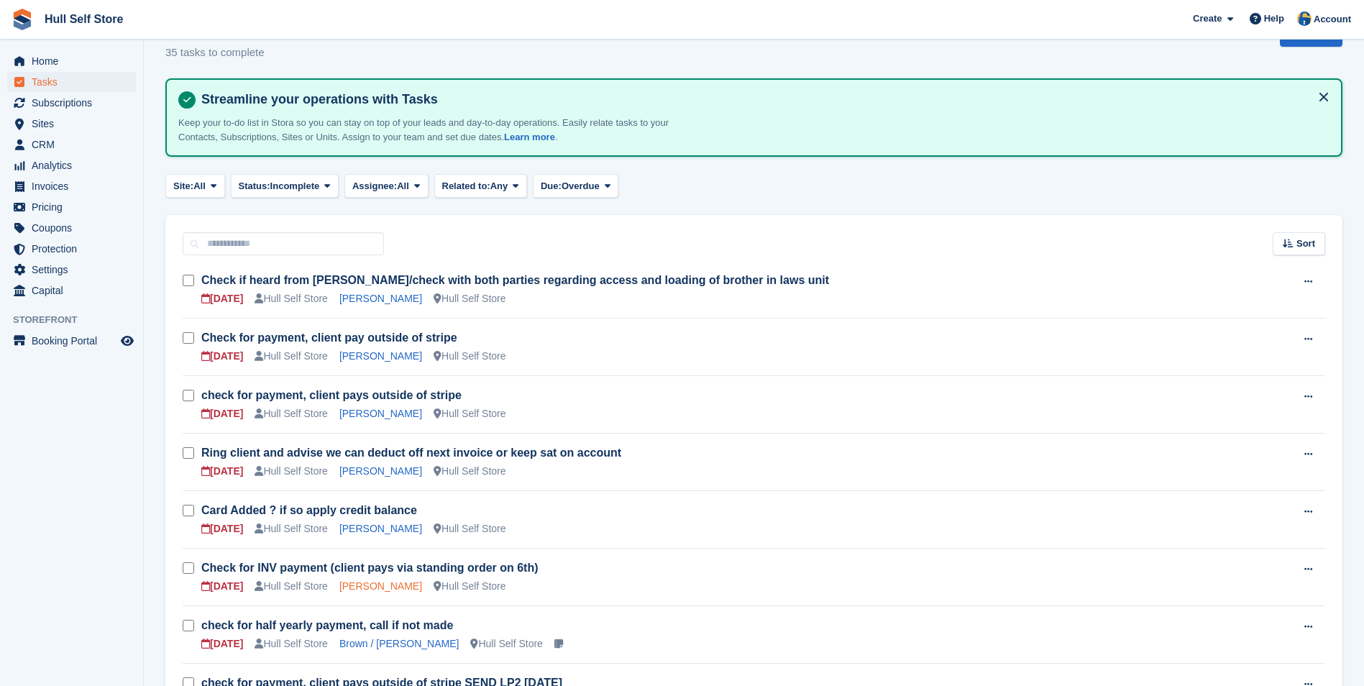
click at [383, 587] on link "Simon Barker" at bounding box center [380, 586] width 83 height 12
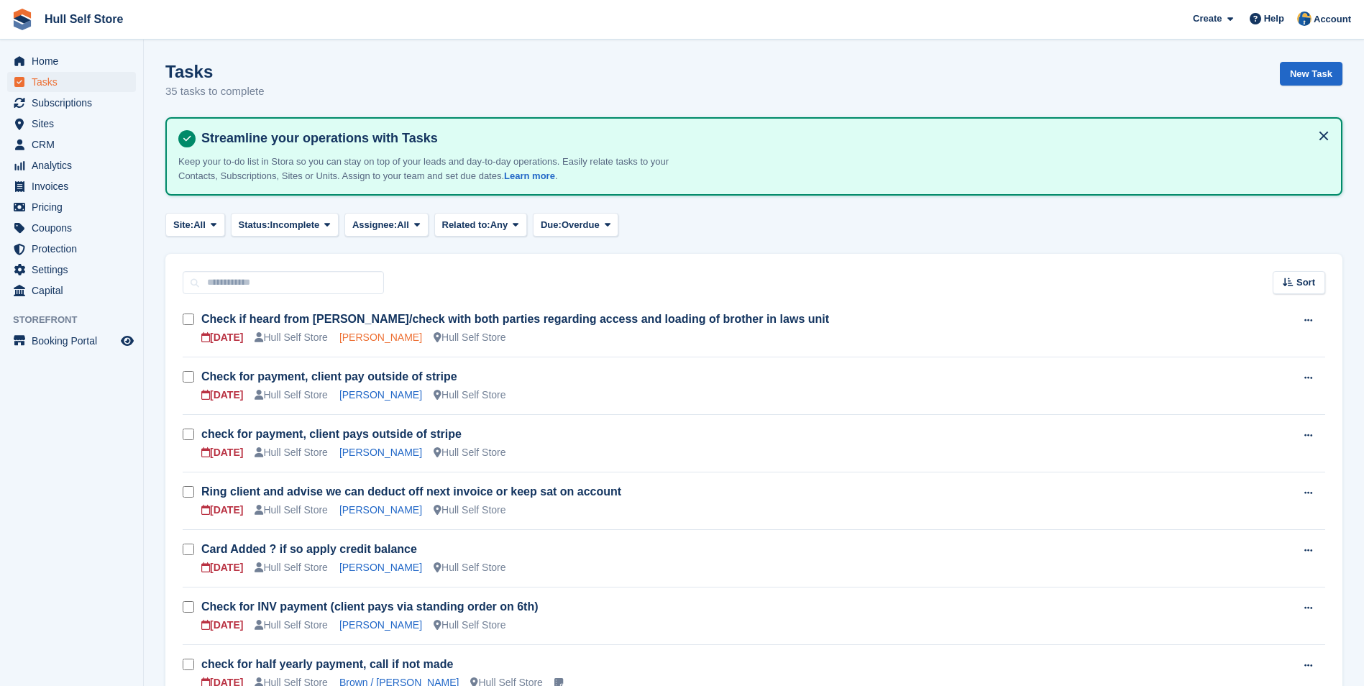
click at [361, 333] on link "Kay Gilmore" at bounding box center [380, 338] width 83 height 12
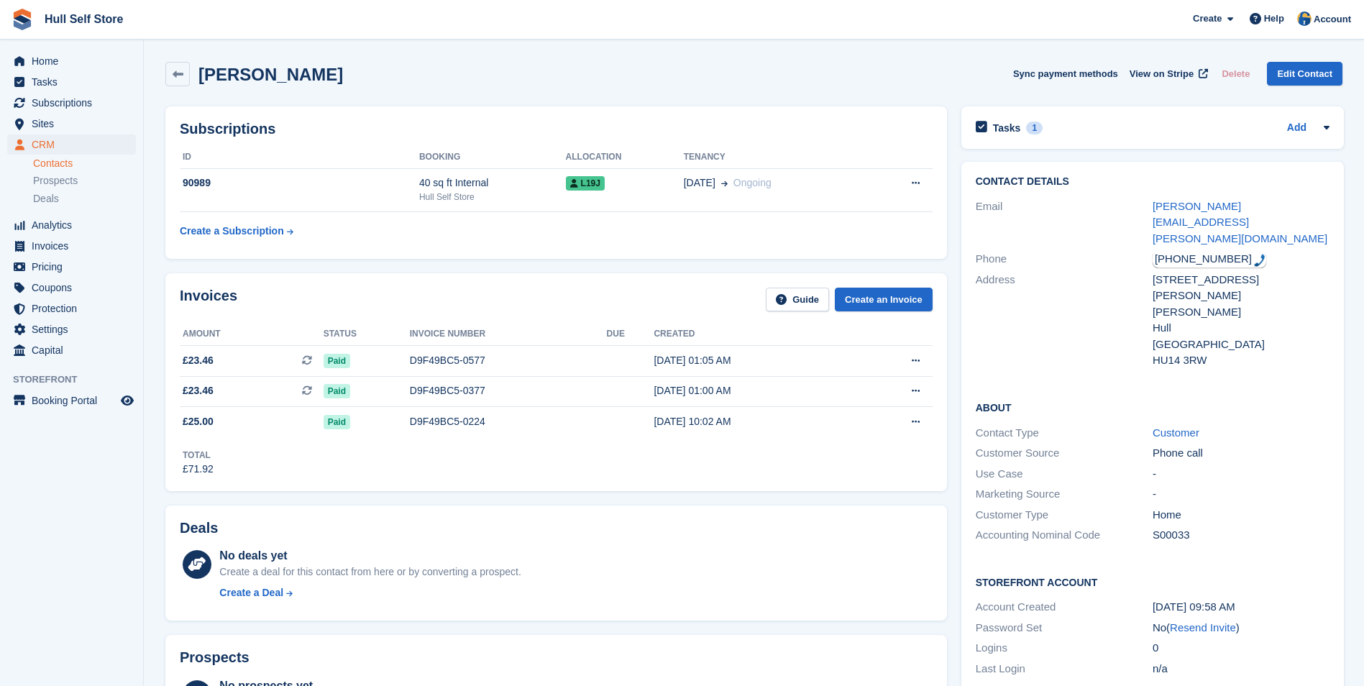
click at [1184, 251] on div "+447957454379" at bounding box center [1210, 259] width 114 height 17
click at [1073, 133] on div "Tasks 1 Add" at bounding box center [1153, 127] width 354 height 19
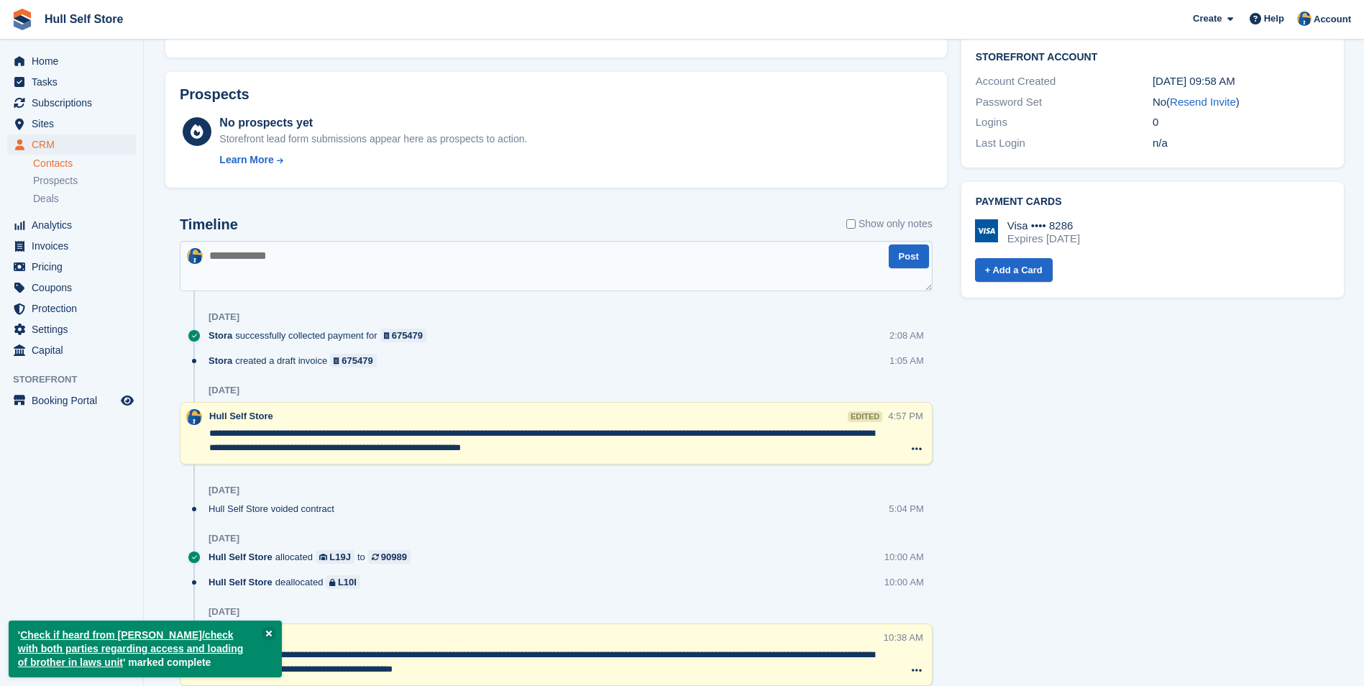
scroll to position [575, 0]
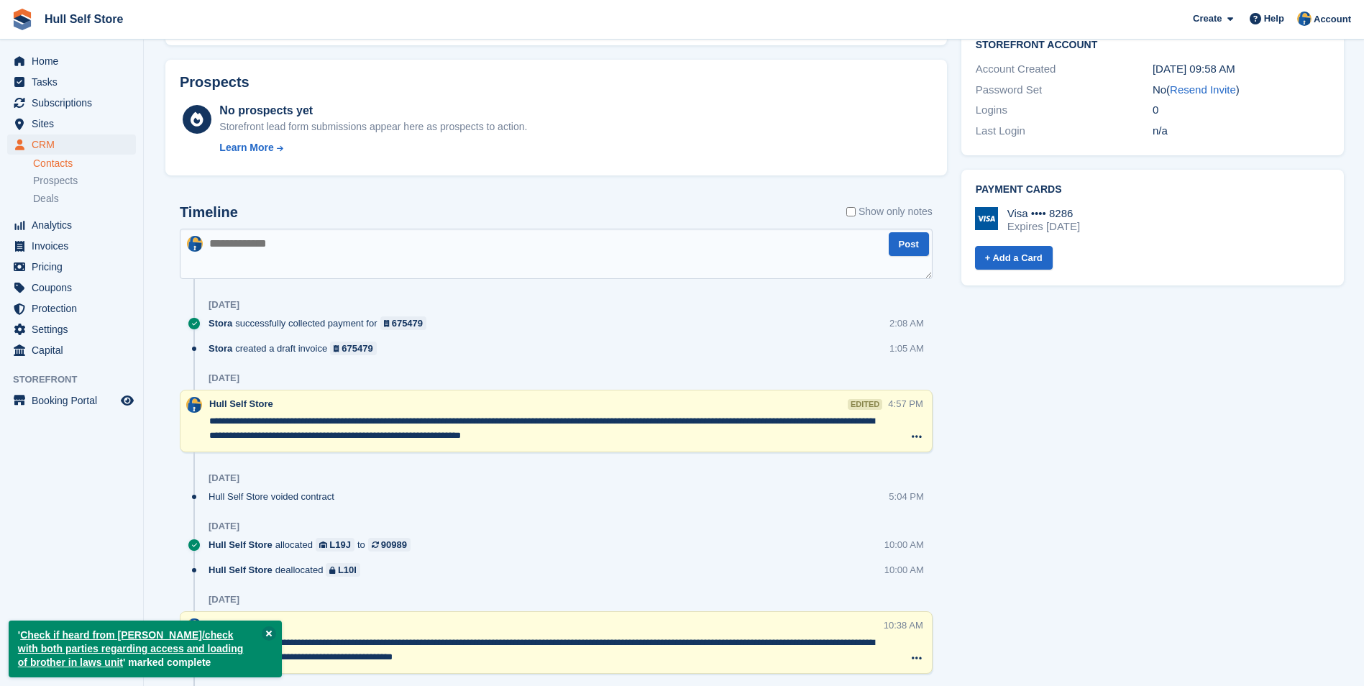
click at [598, 263] on textarea at bounding box center [556, 254] width 753 height 50
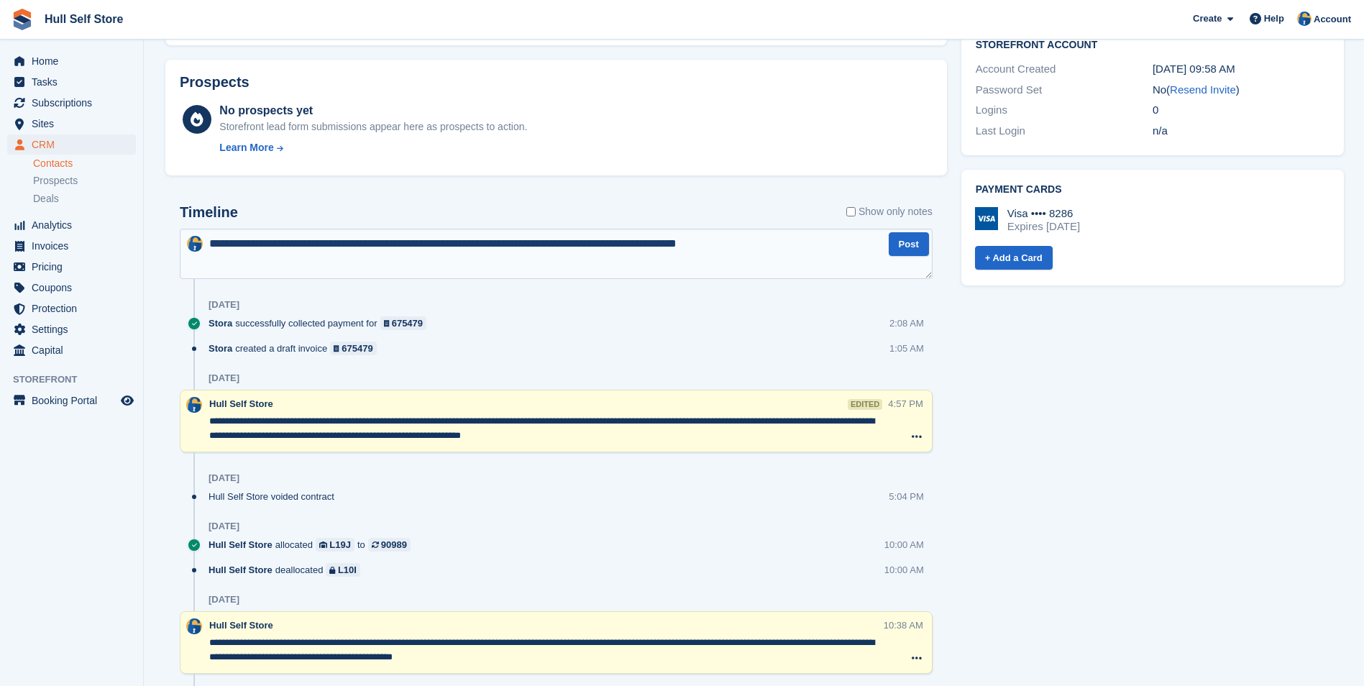
click at [307, 245] on textarea "**********" at bounding box center [556, 254] width 753 height 50
click at [324, 245] on textarea "**********" at bounding box center [556, 254] width 753 height 50
click at [772, 240] on textarea "**********" at bounding box center [556, 254] width 753 height 50
type textarea "**********"
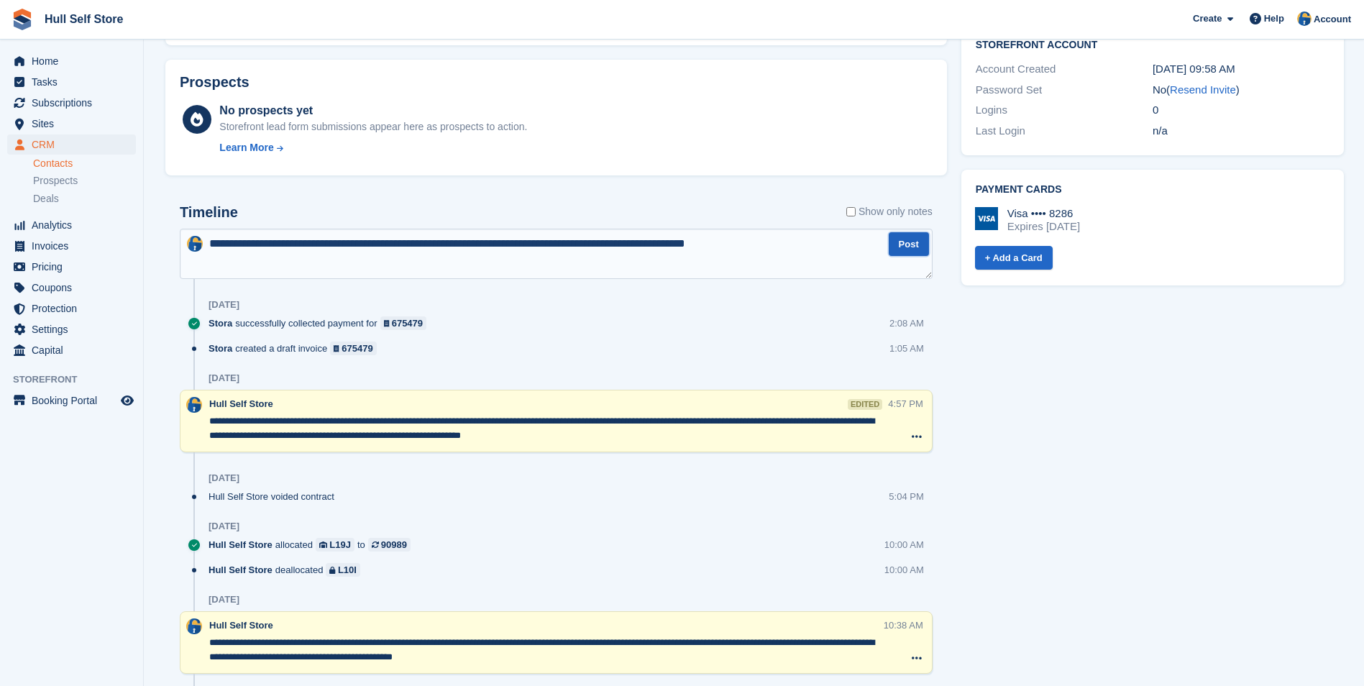
click at [902, 242] on button "Post" at bounding box center [909, 244] width 40 height 24
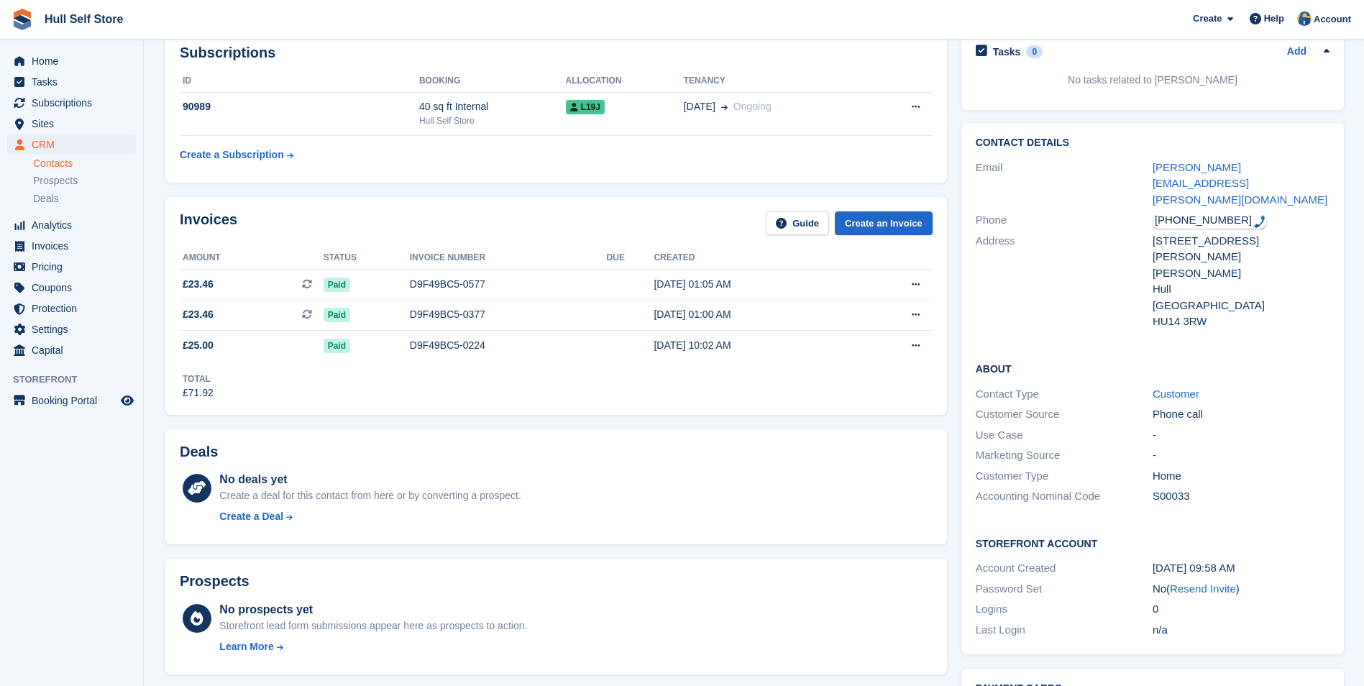
scroll to position [0, 0]
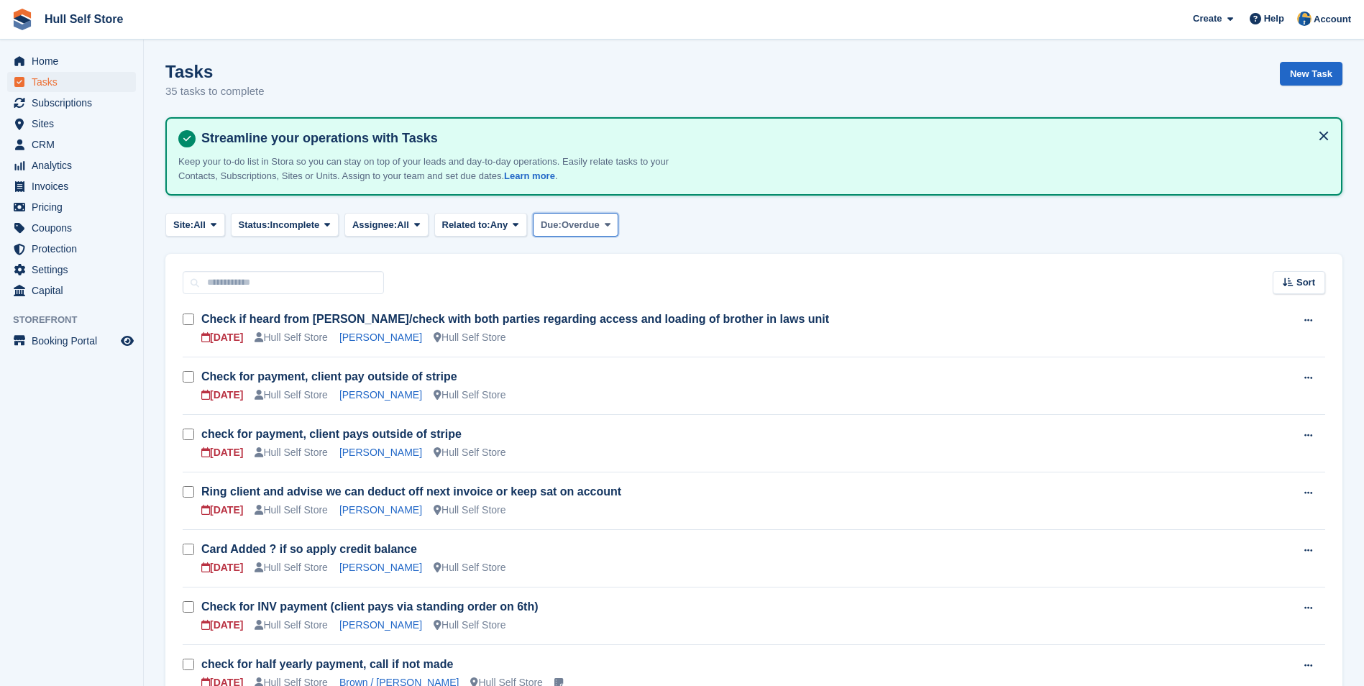
click at [593, 234] on button "Due: Overdue" at bounding box center [576, 225] width 86 height 24
click at [593, 311] on link "Today" at bounding box center [601, 311] width 125 height 26
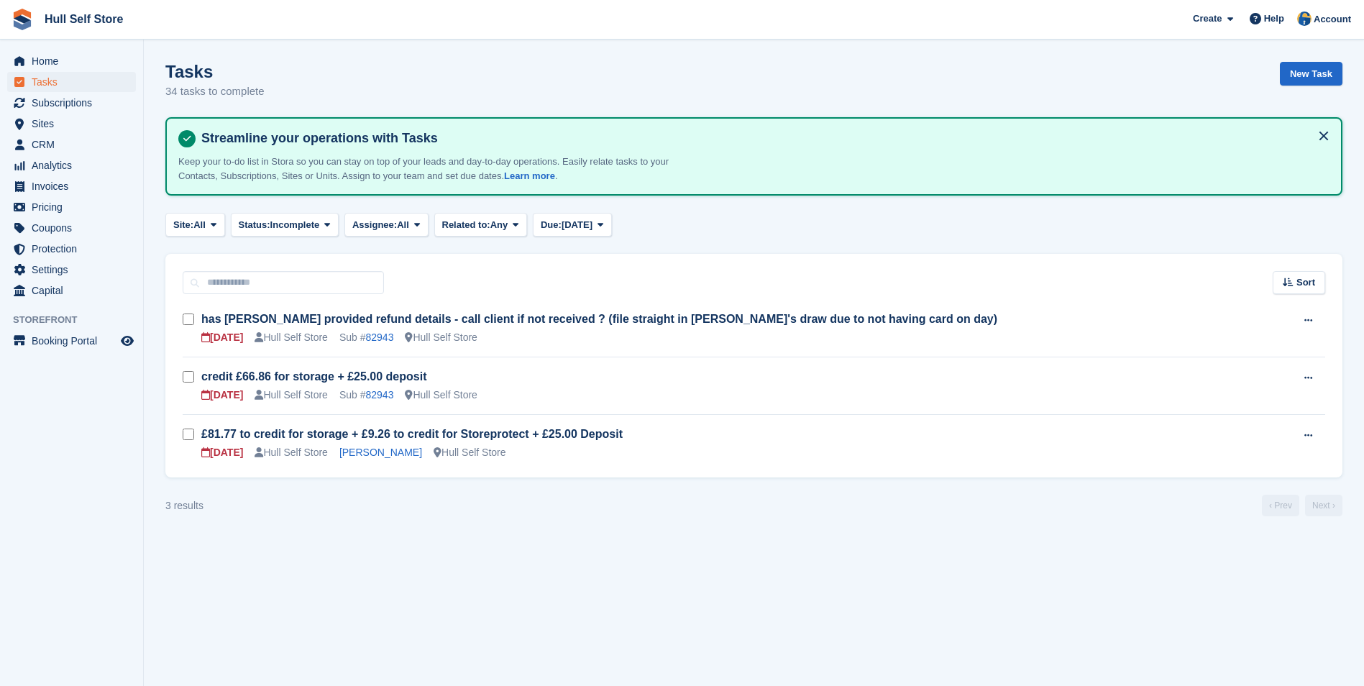
click at [581, 210] on turbo-frame "Tasks 34 tasks to complete New Task Streamline your operations with Tasks Keep …" at bounding box center [753, 289] width 1177 height 455
click at [581, 215] on button "Due: Today" at bounding box center [572, 225] width 79 height 24
click at [592, 330] on link "Tomorrow" at bounding box center [601, 337] width 125 height 26
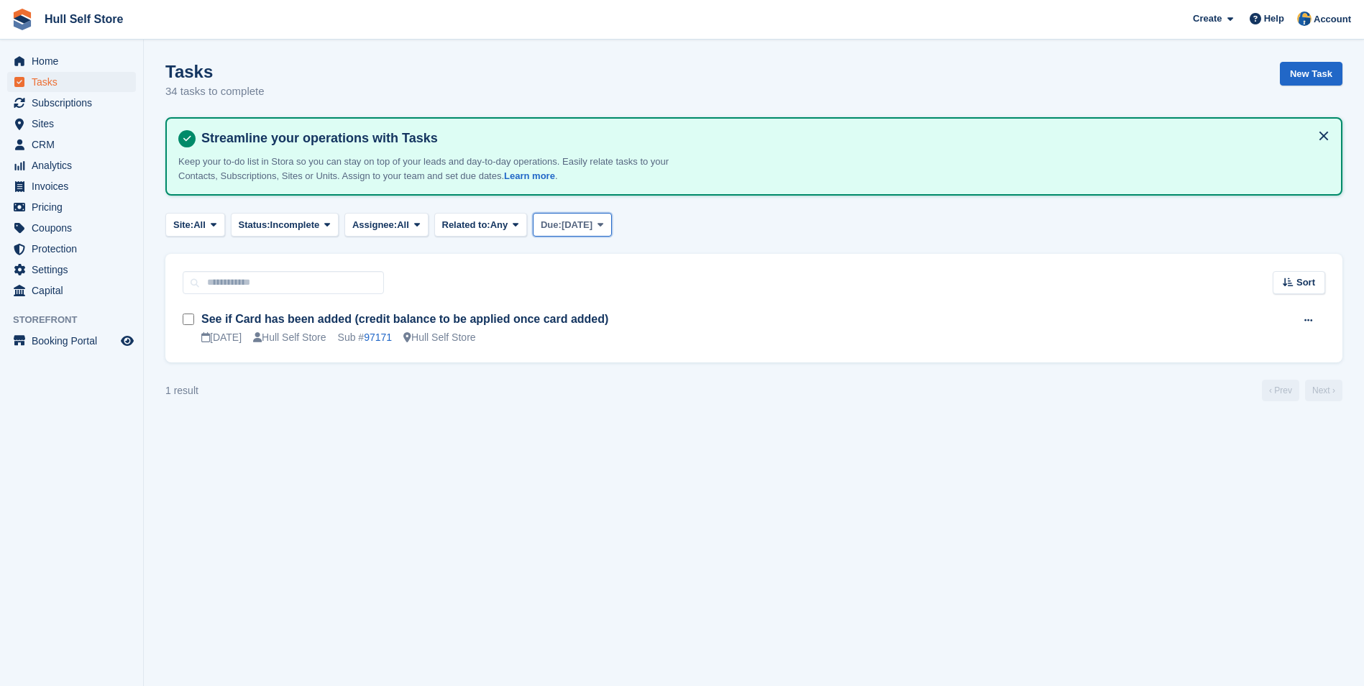
click at [612, 220] on button "Due: Tomorrow" at bounding box center [572, 225] width 79 height 24
click at [606, 365] on link "This week" at bounding box center [601, 363] width 125 height 26
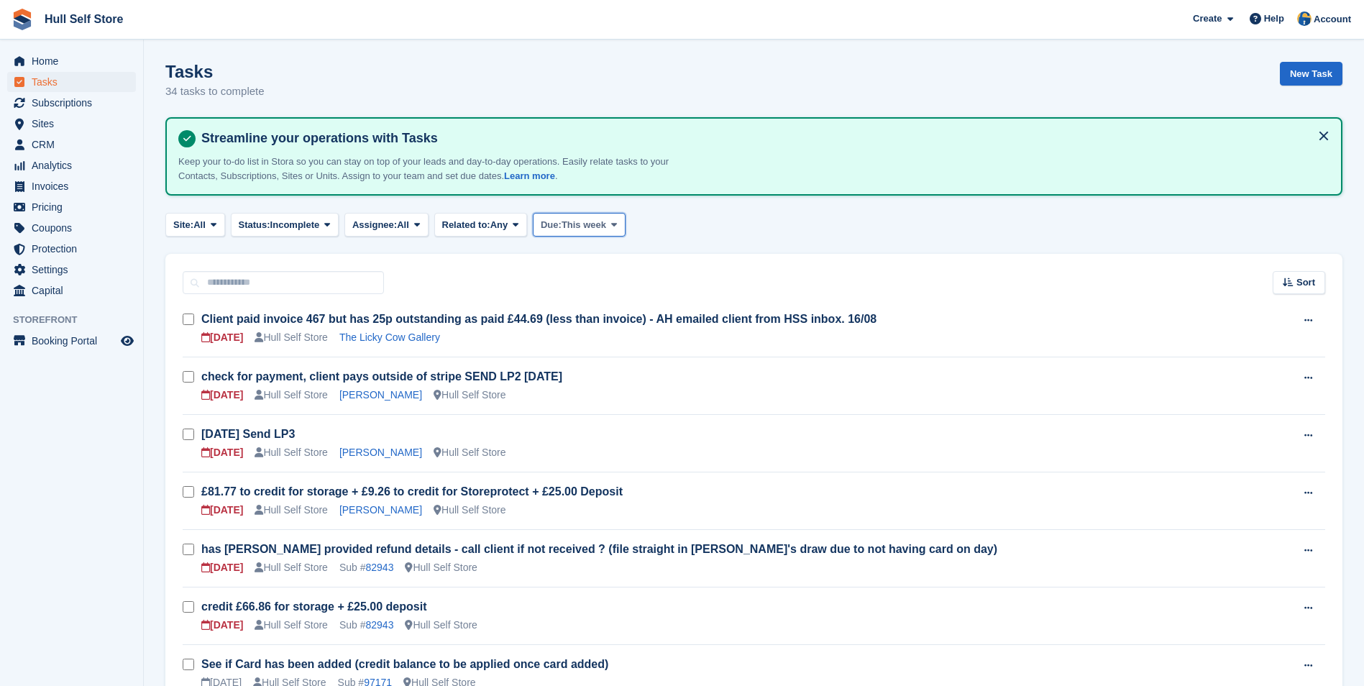
click at [585, 228] on span "This week" at bounding box center [584, 225] width 45 height 14
click at [590, 229] on span "This week" at bounding box center [584, 225] width 45 height 14
click at [584, 230] on span "This week" at bounding box center [584, 225] width 45 height 14
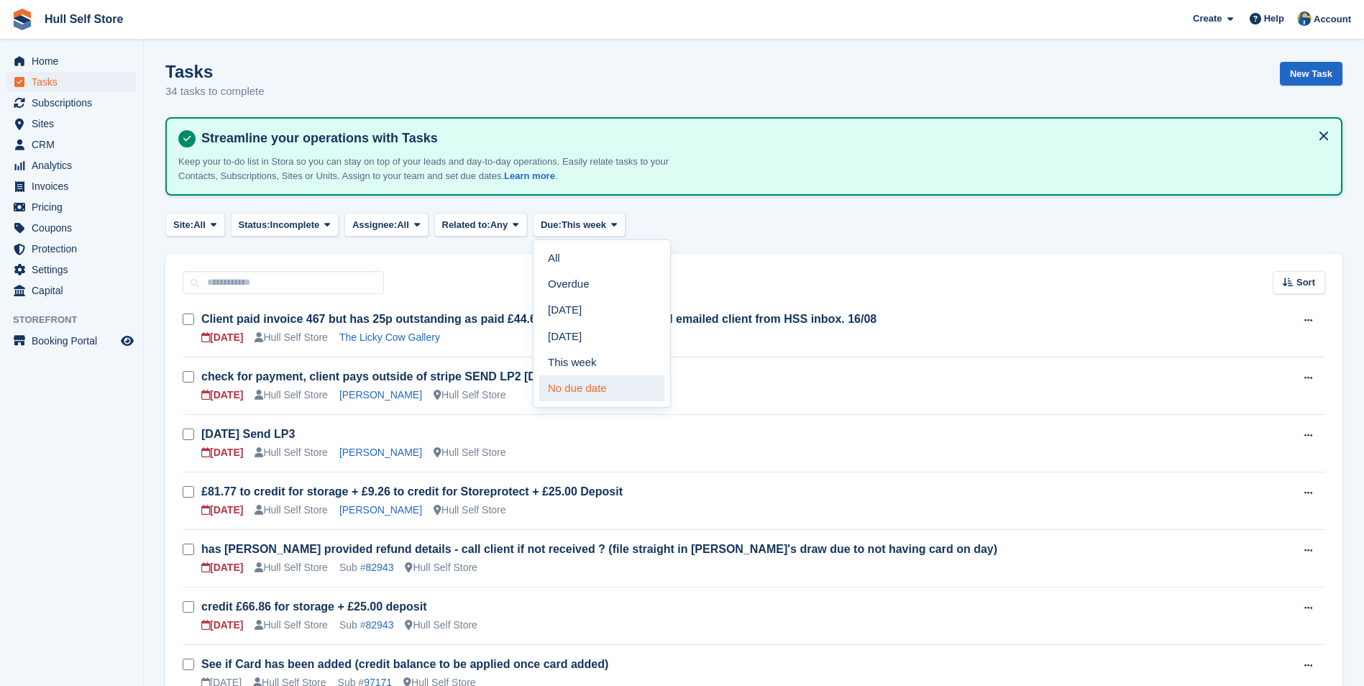
click at [577, 384] on link "No due date" at bounding box center [601, 388] width 125 height 26
